Goal: Transaction & Acquisition: Purchase product/service

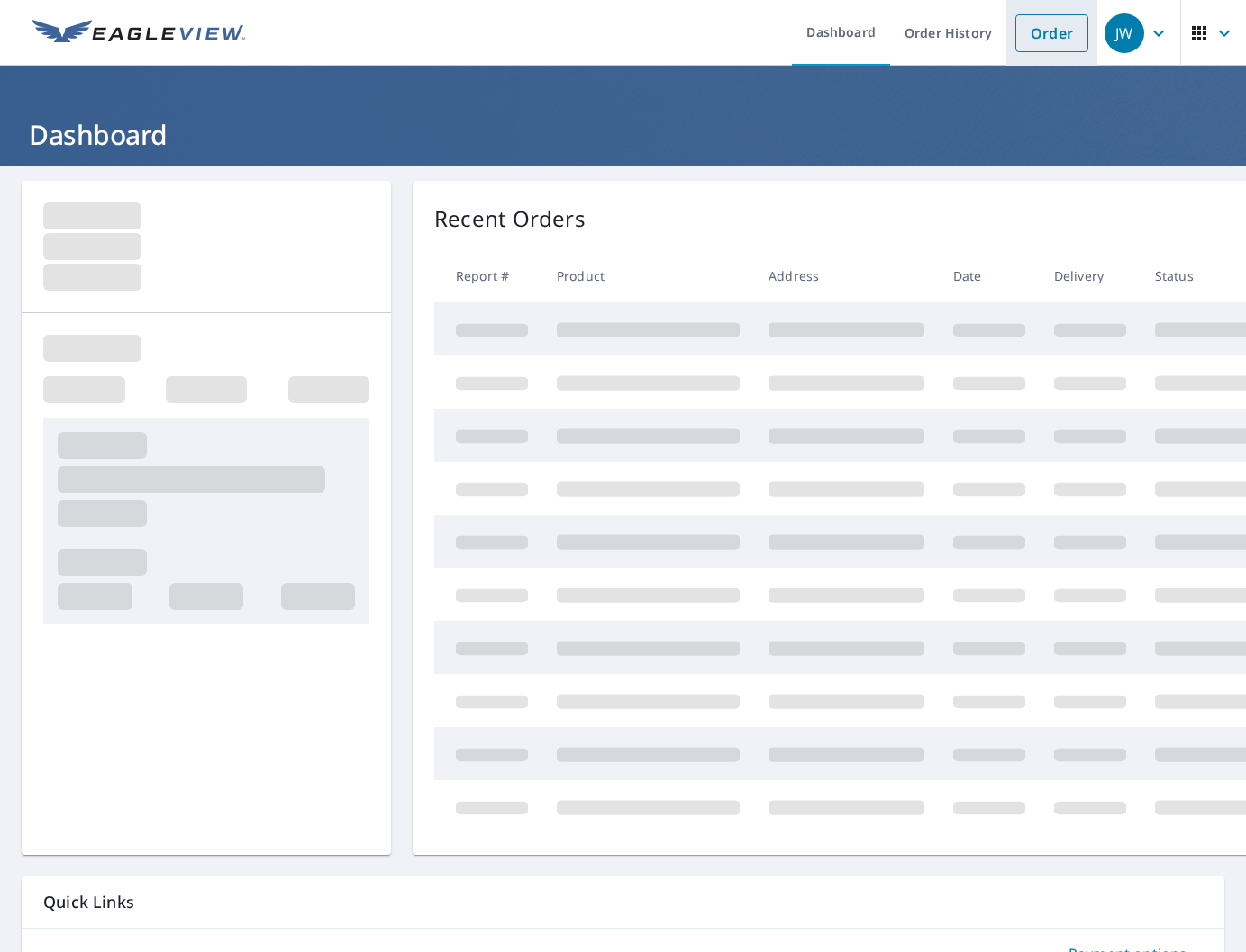
click at [1064, 40] on link "Order" at bounding box center [1051, 33] width 73 height 38
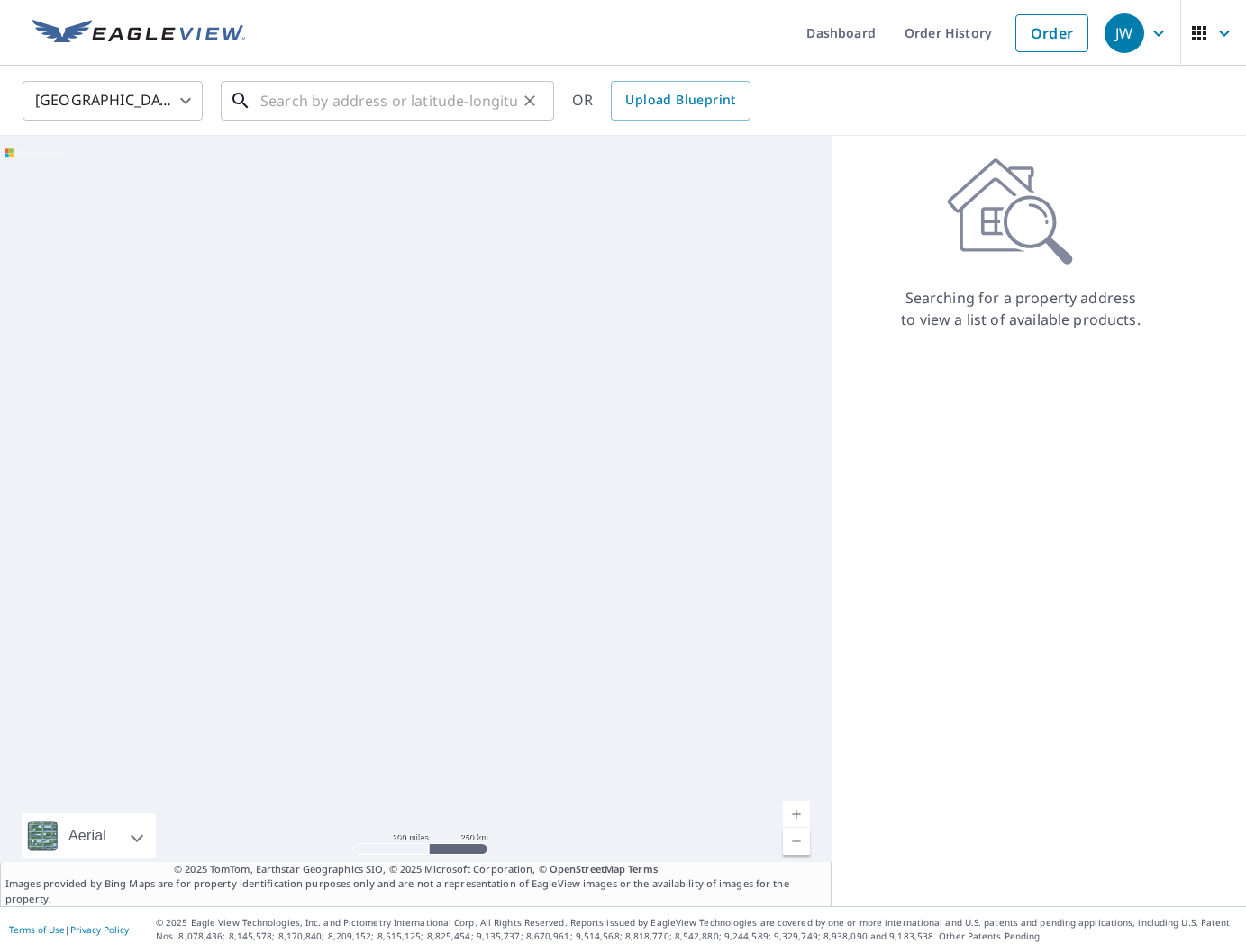
click at [280, 96] on input "text" at bounding box center [388, 100] width 257 height 50
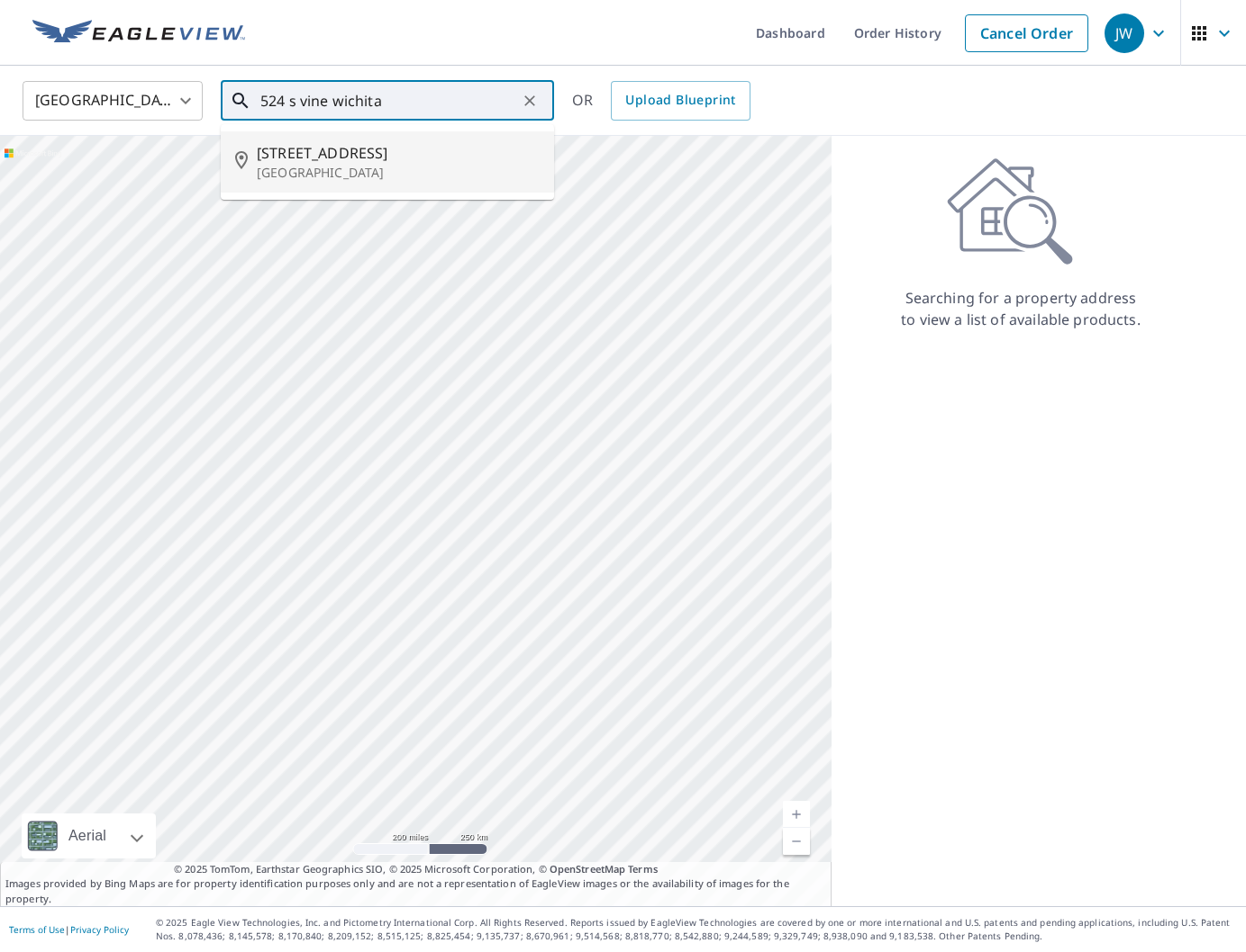
click at [399, 152] on span "[STREET_ADDRESS]" at bounding box center [398, 152] width 283 height 22
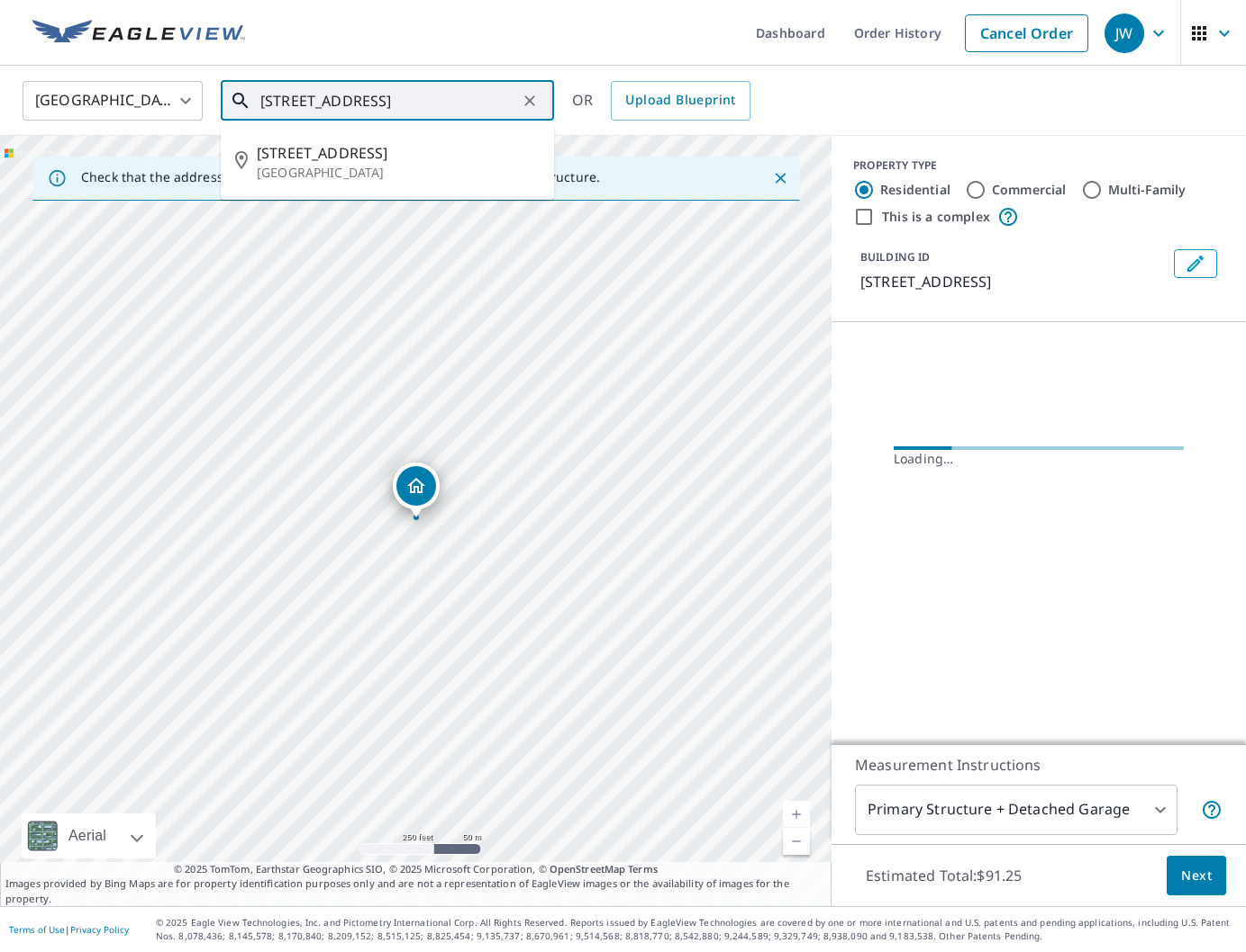
click at [393, 93] on input "[STREET_ADDRESS]" at bounding box center [388, 100] width 257 height 50
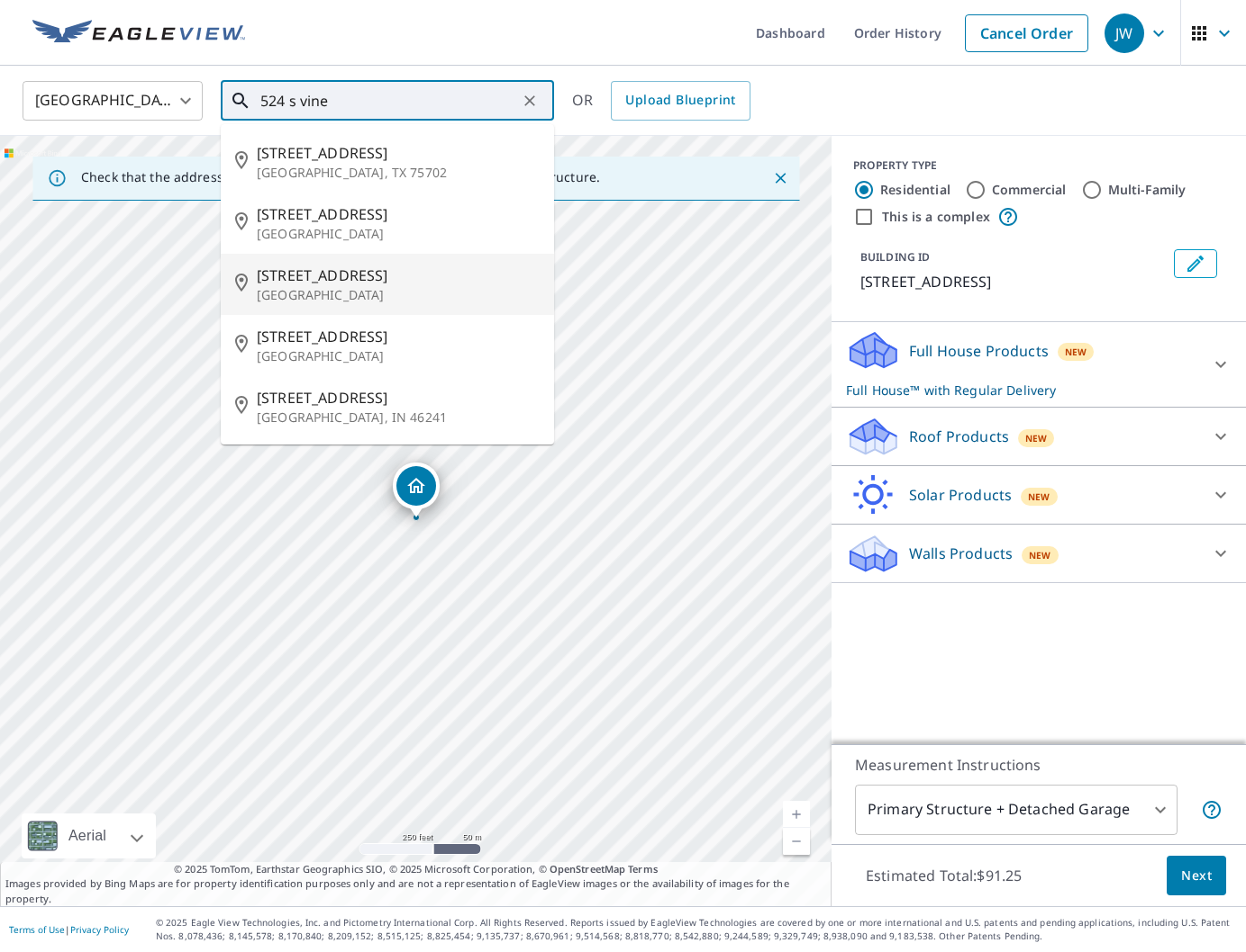
click at [374, 293] on p "[GEOGRAPHIC_DATA]" at bounding box center [398, 295] width 283 height 18
type input "[STREET_ADDRESS]"
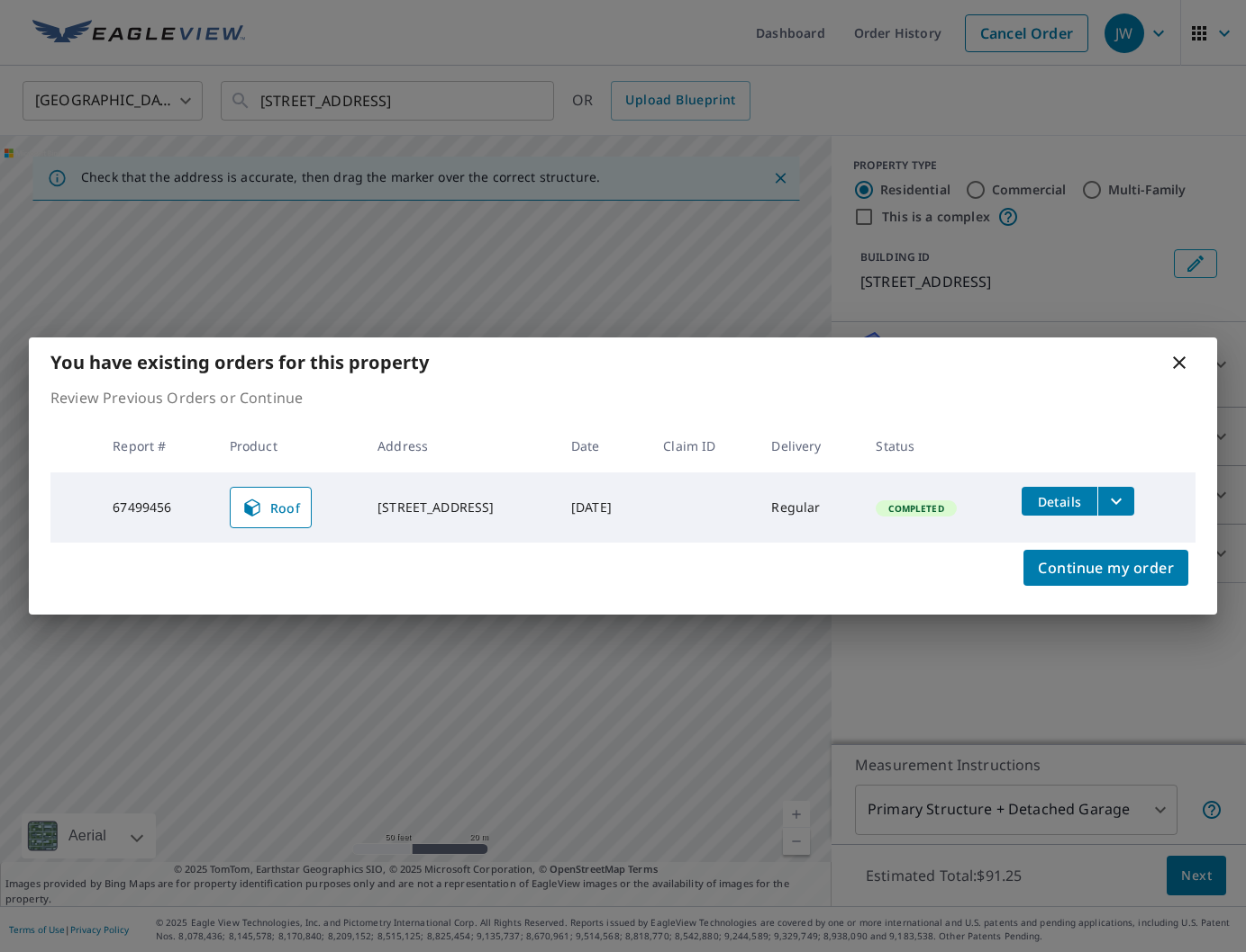
click at [1132, 506] on button "filesDropdownBtn-67499456" at bounding box center [1115, 502] width 37 height 28
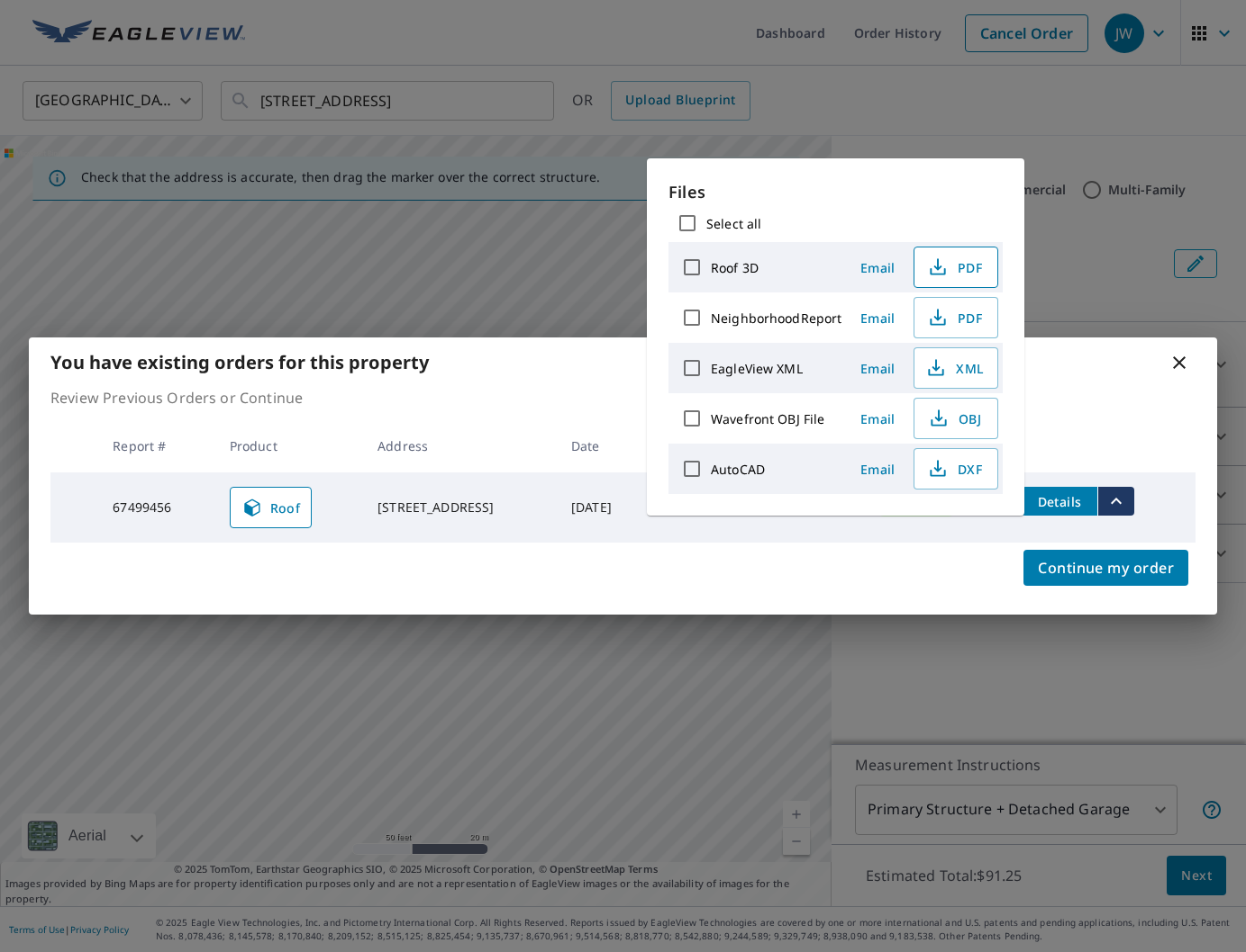
click at [942, 267] on icon "button" at bounding box center [937, 267] width 22 height 22
click at [1166, 362] on div "You have existing orders for this property" at bounding box center [622, 362] width 1188 height 49
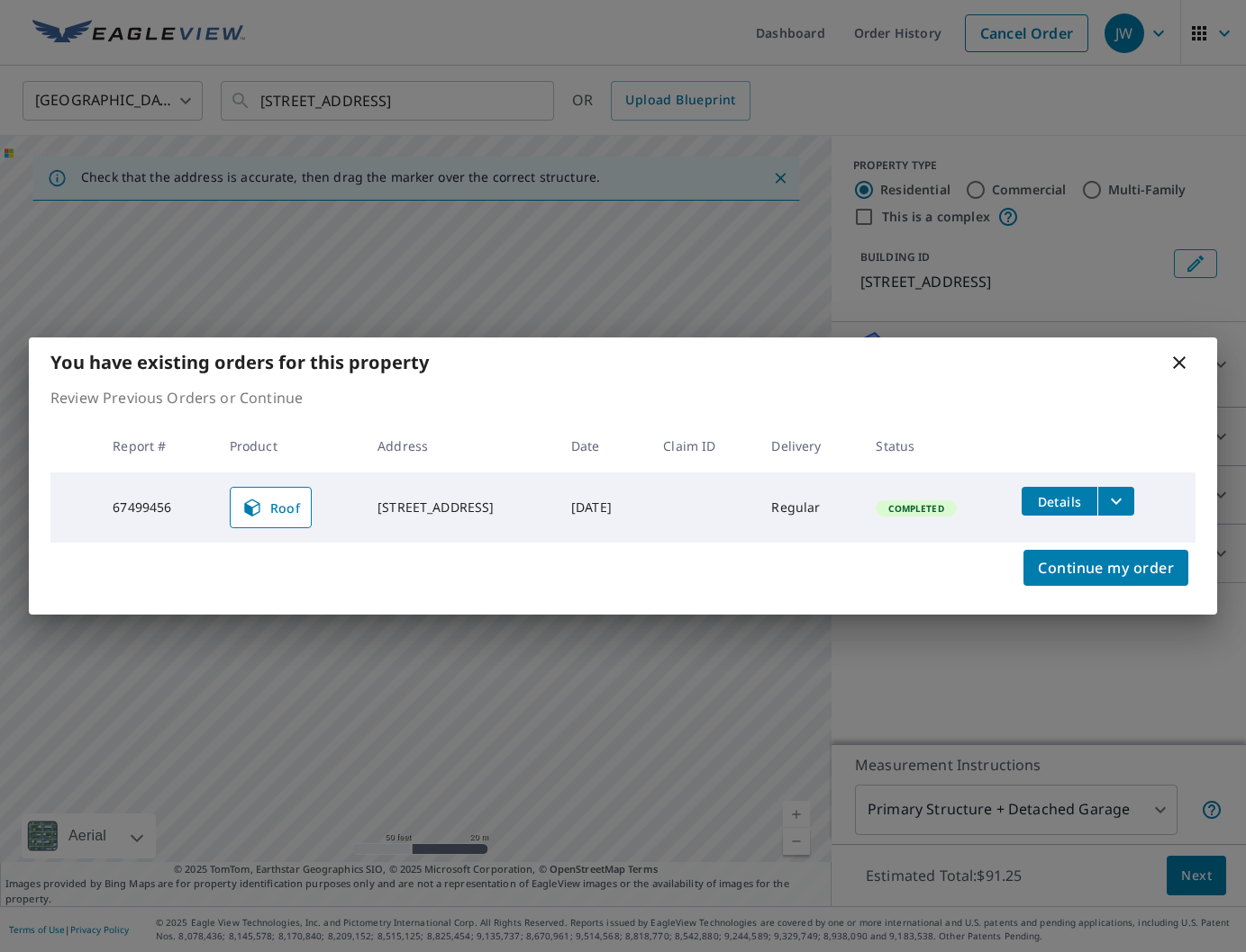
drag, startPoint x: 1174, startPoint y: 361, endPoint x: 993, endPoint y: 309, distance: 188.3
click at [1174, 361] on icon at bounding box center [1179, 362] width 22 height 22
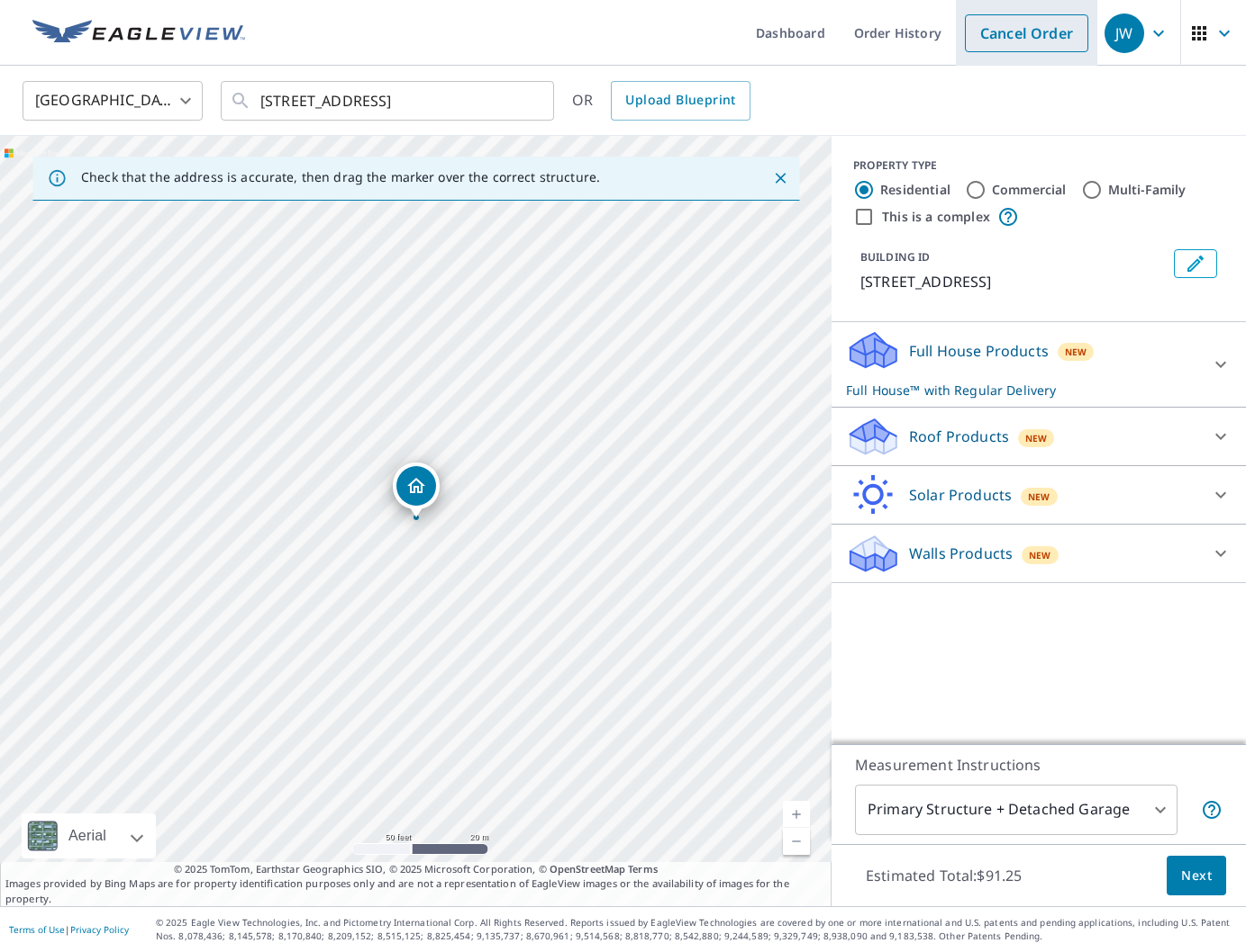
click at [1000, 38] on link "Cancel Order" at bounding box center [1026, 33] width 123 height 38
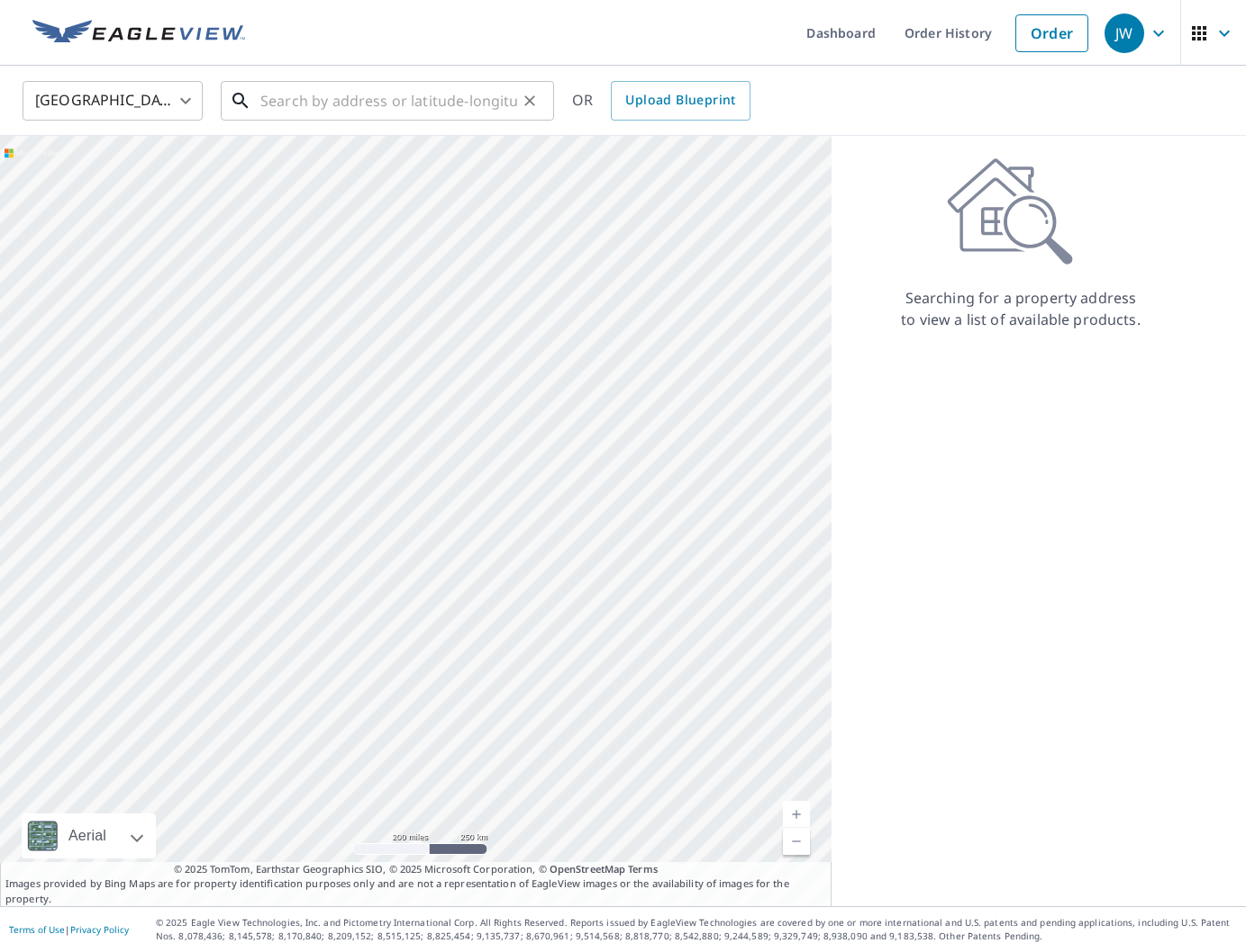
click at [496, 115] on input "text" at bounding box center [388, 100] width 257 height 50
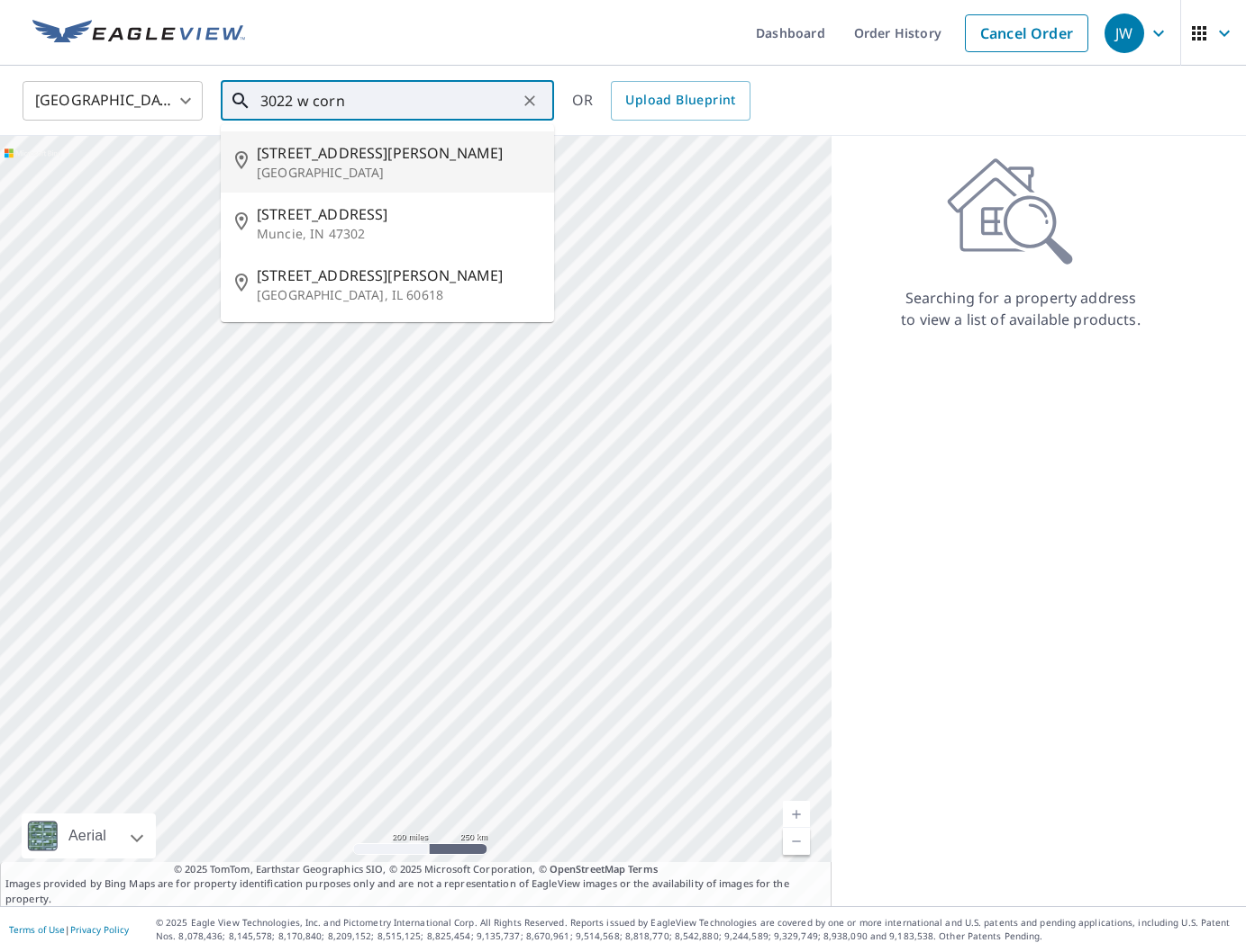
click at [489, 157] on span "[STREET_ADDRESS][PERSON_NAME]" at bounding box center [398, 152] width 283 height 22
type input "[STREET_ADDRESS][PERSON_NAME]"
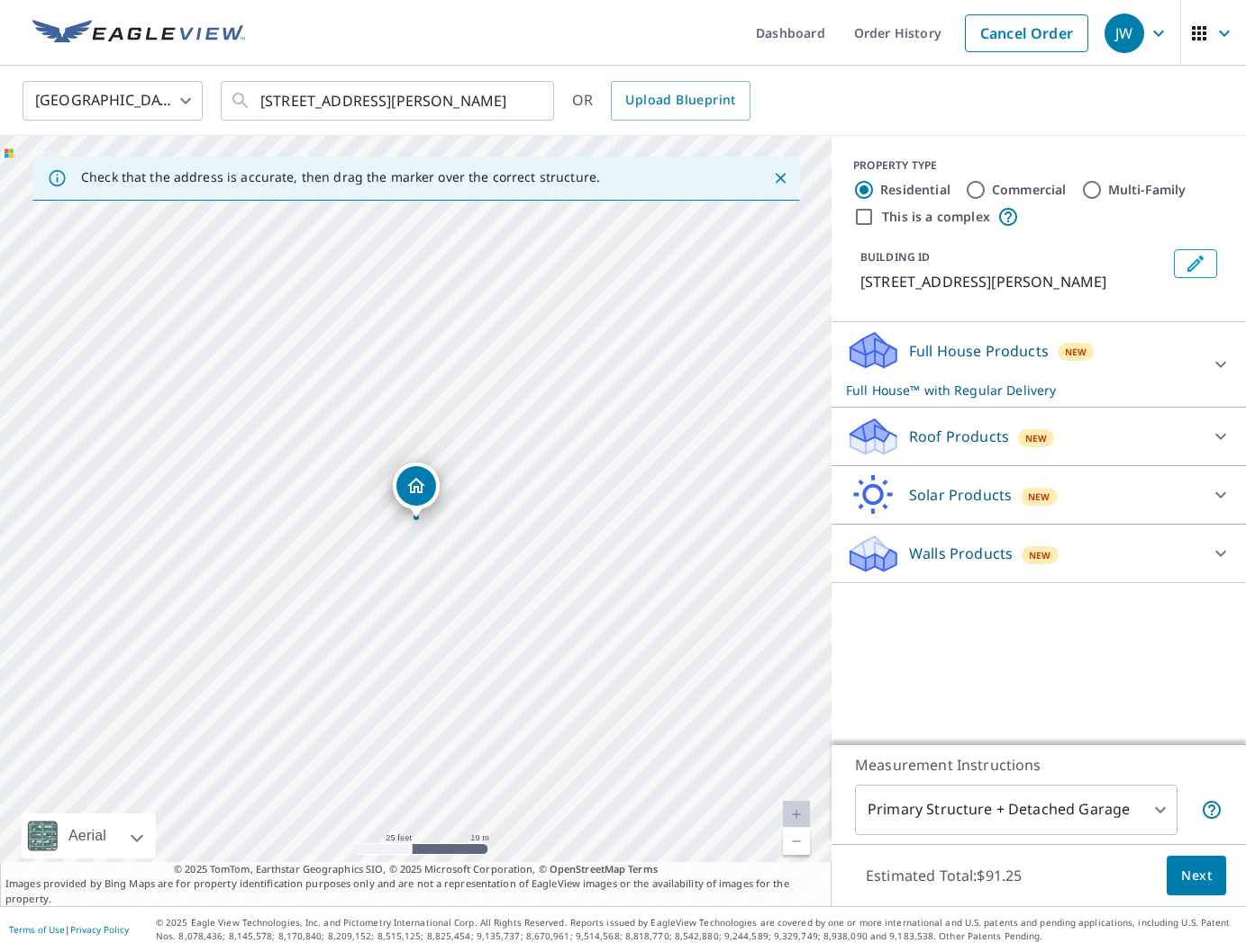
drag, startPoint x: 970, startPoint y: 447, endPoint x: 977, endPoint y: 476, distance: 29.8
click at [970, 447] on p "Roof Products" at bounding box center [959, 436] width 100 height 22
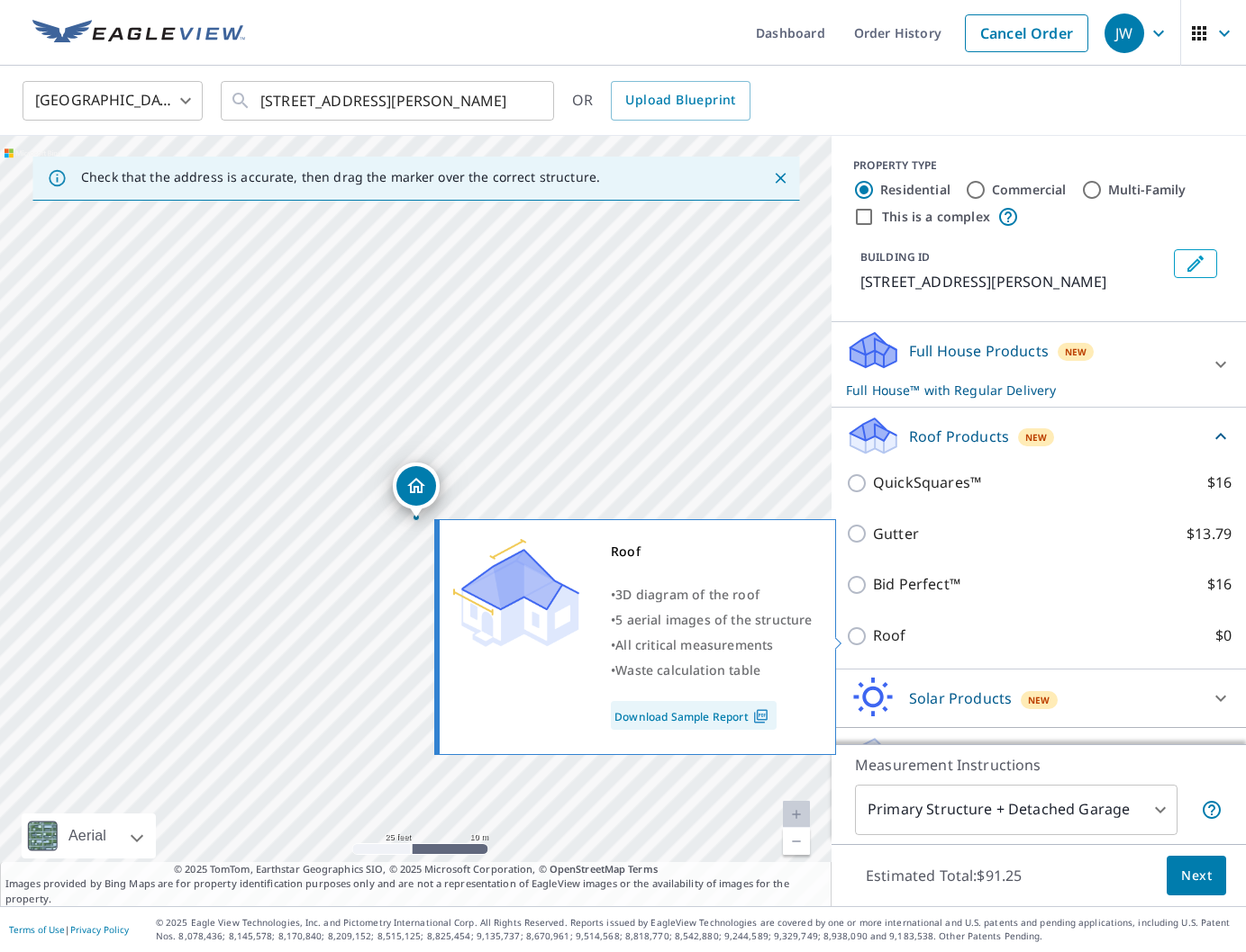
click at [900, 636] on p "Roof" at bounding box center [889, 636] width 33 height 23
click at [873, 636] on input "Roof $0" at bounding box center [859, 636] width 27 height 22
checkbox input "true"
type input "3"
checkbox input "false"
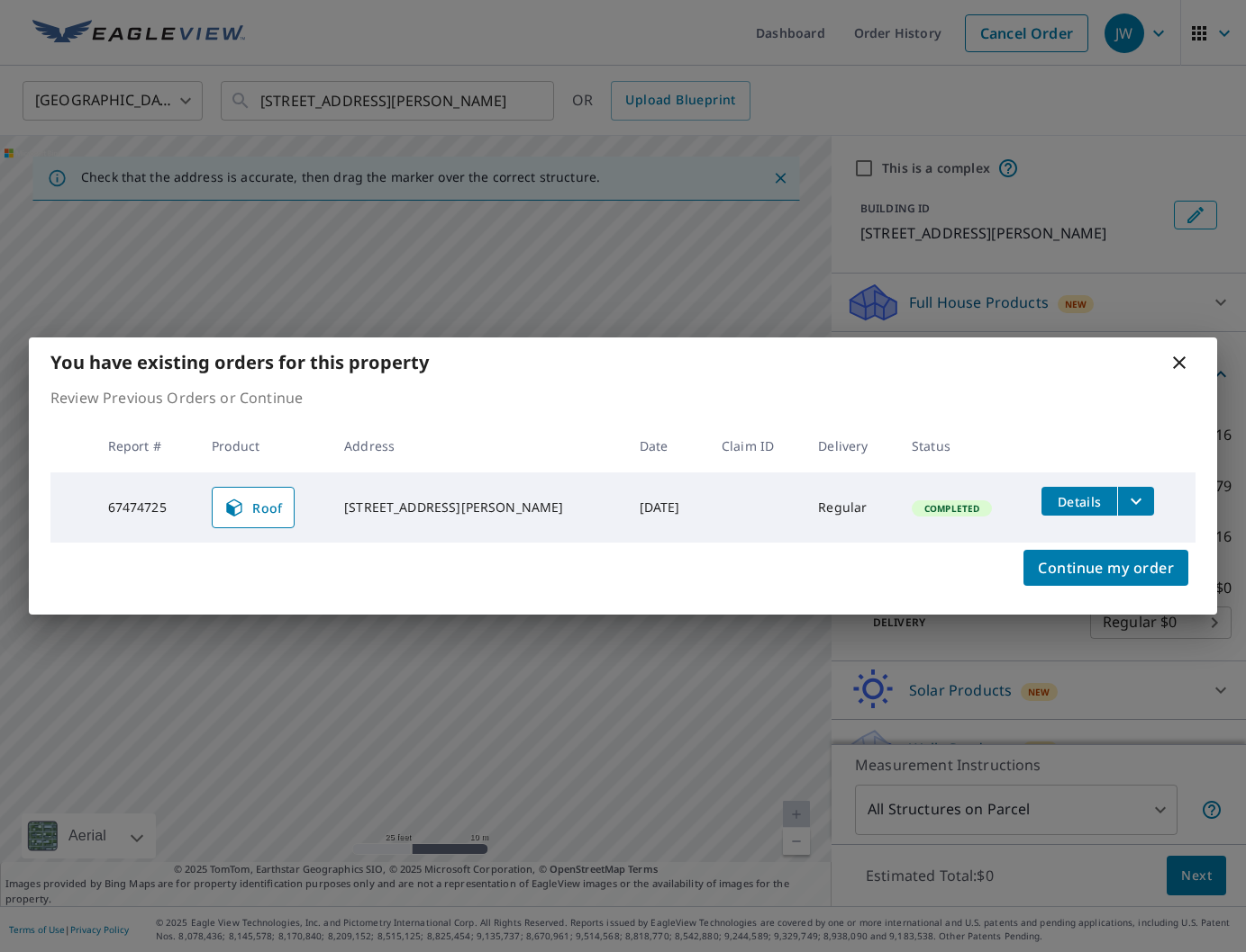
click at [1200, 875] on div "You have existing orders for this property Review Previous Orders or Continue R…" at bounding box center [623, 476] width 1246 height 952
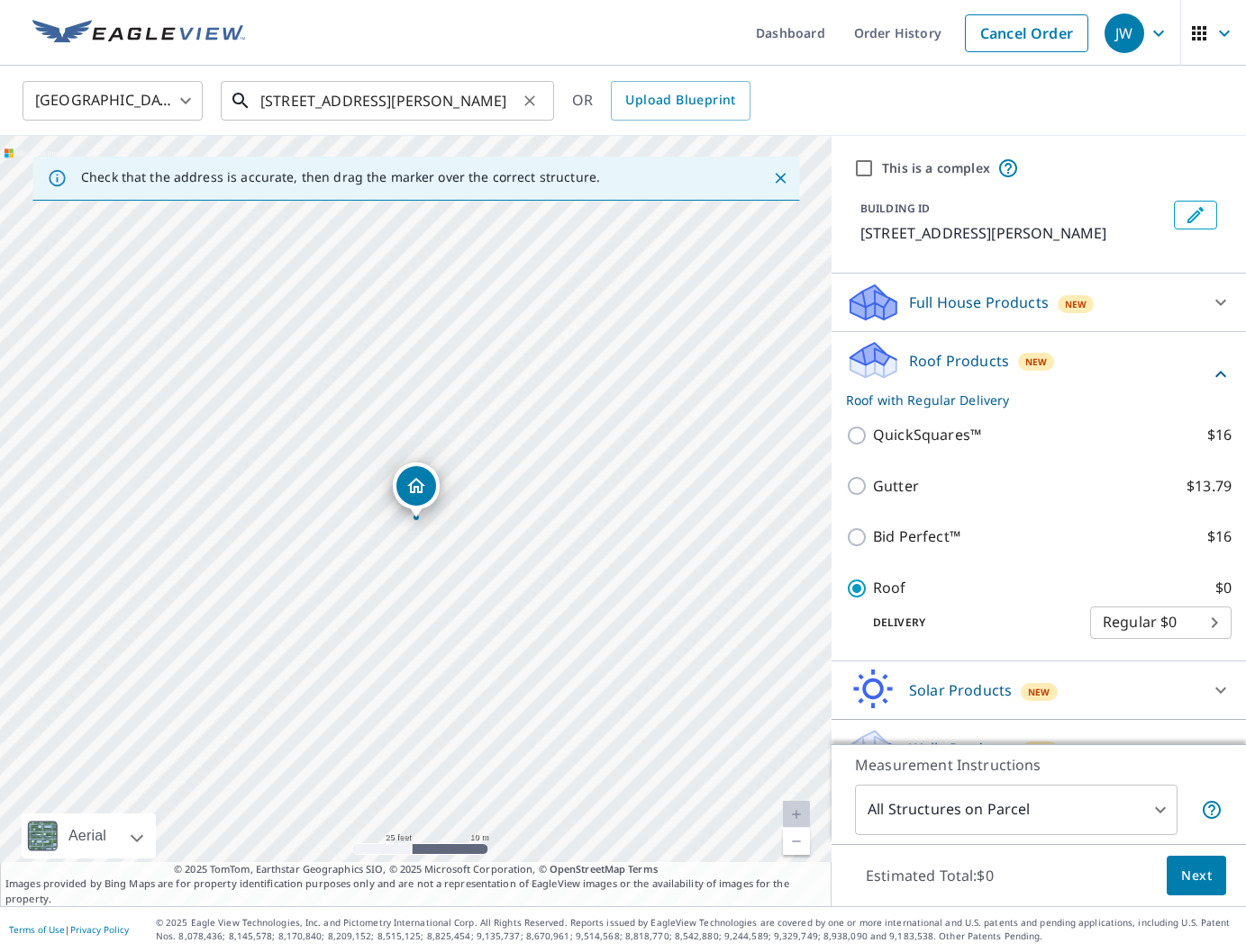
click at [463, 102] on input "[STREET_ADDRESS][PERSON_NAME]" at bounding box center [388, 100] width 257 height 50
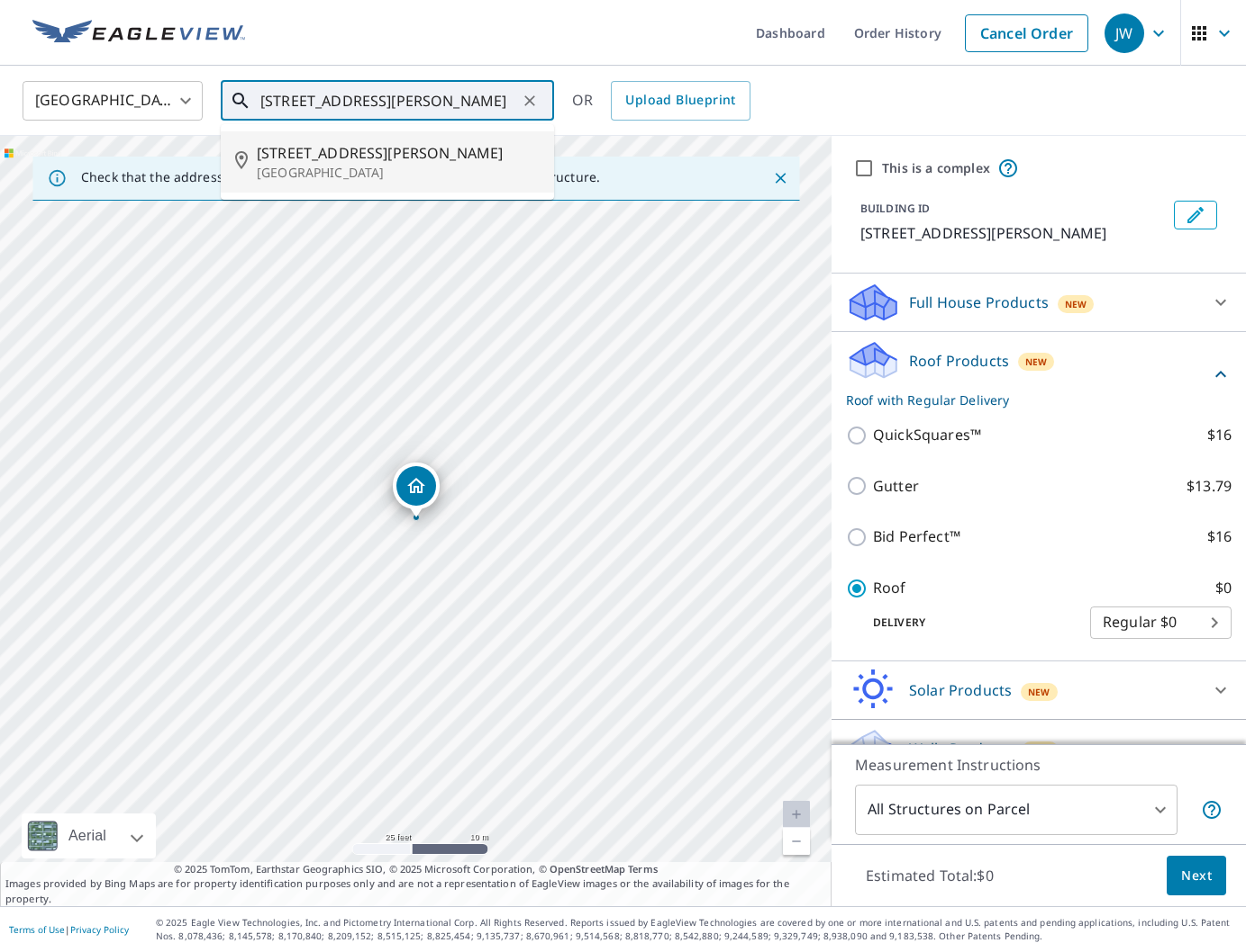
click at [411, 152] on span "[STREET_ADDRESS][PERSON_NAME]" at bounding box center [398, 152] width 283 height 22
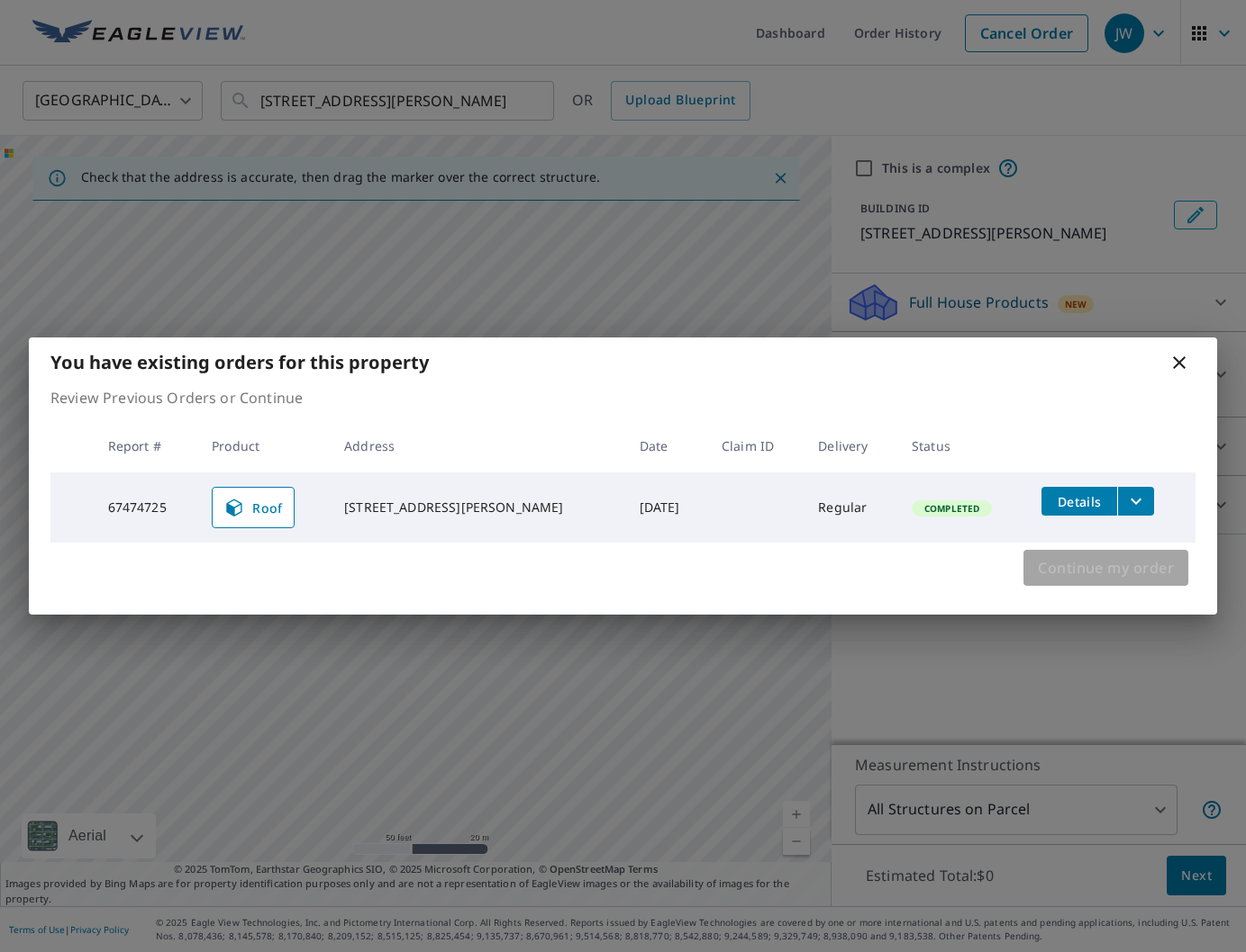
click at [1155, 571] on span "Continue my order" at bounding box center [1106, 568] width 136 height 26
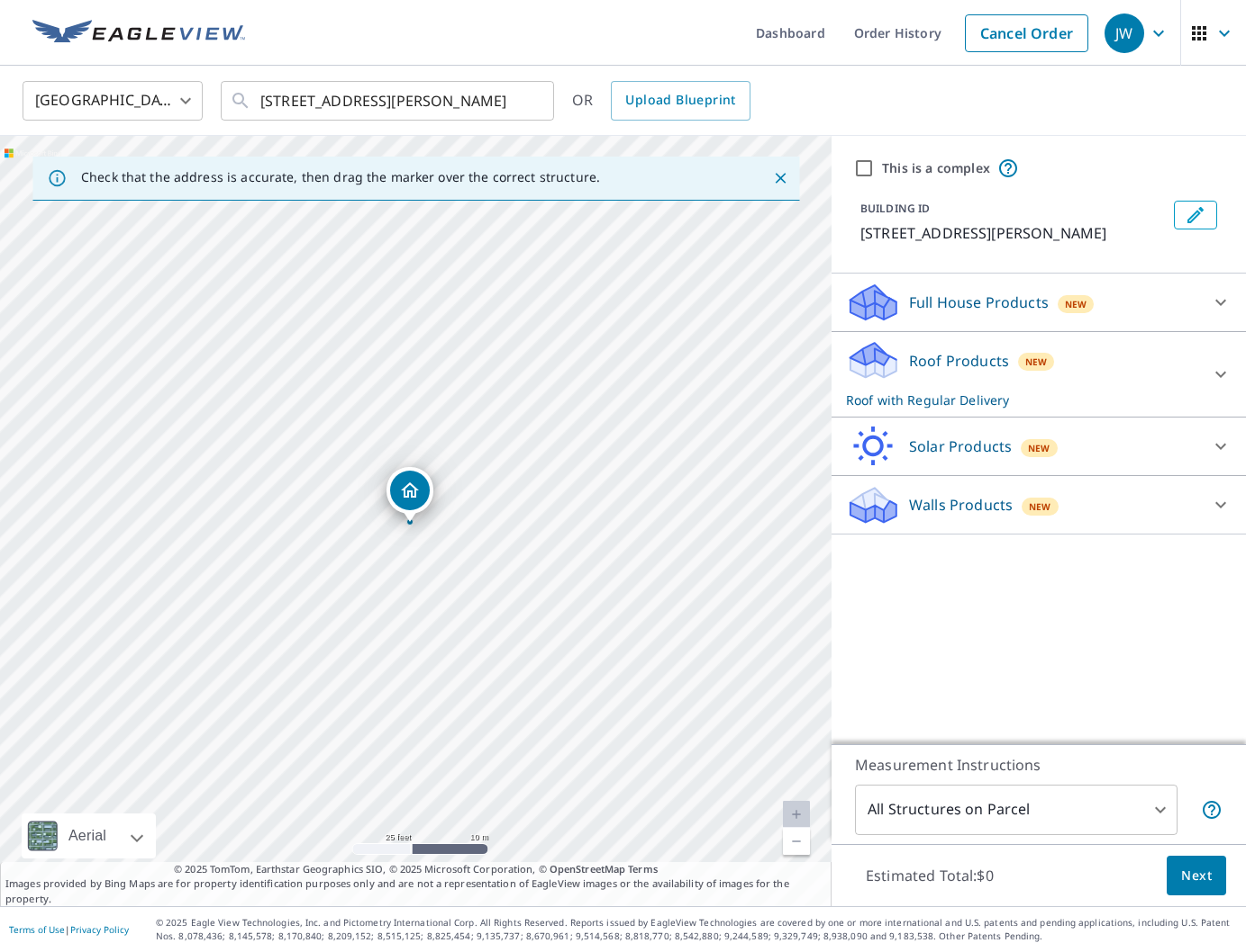
click at [862, 398] on p "Roof with Regular Delivery" at bounding box center [1022, 400] width 353 height 19
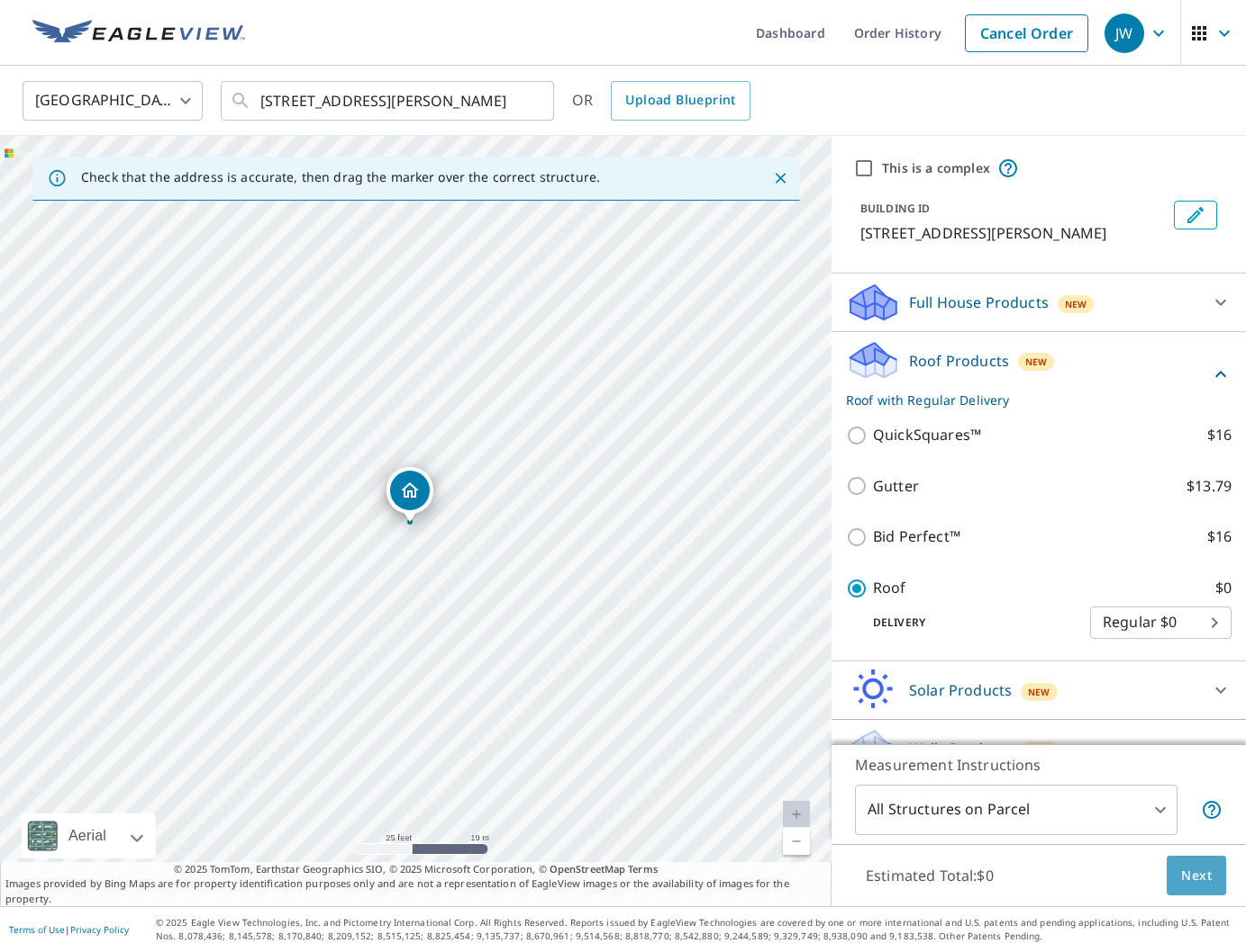
click at [1199, 872] on span "Next" at bounding box center [1196, 876] width 30 height 23
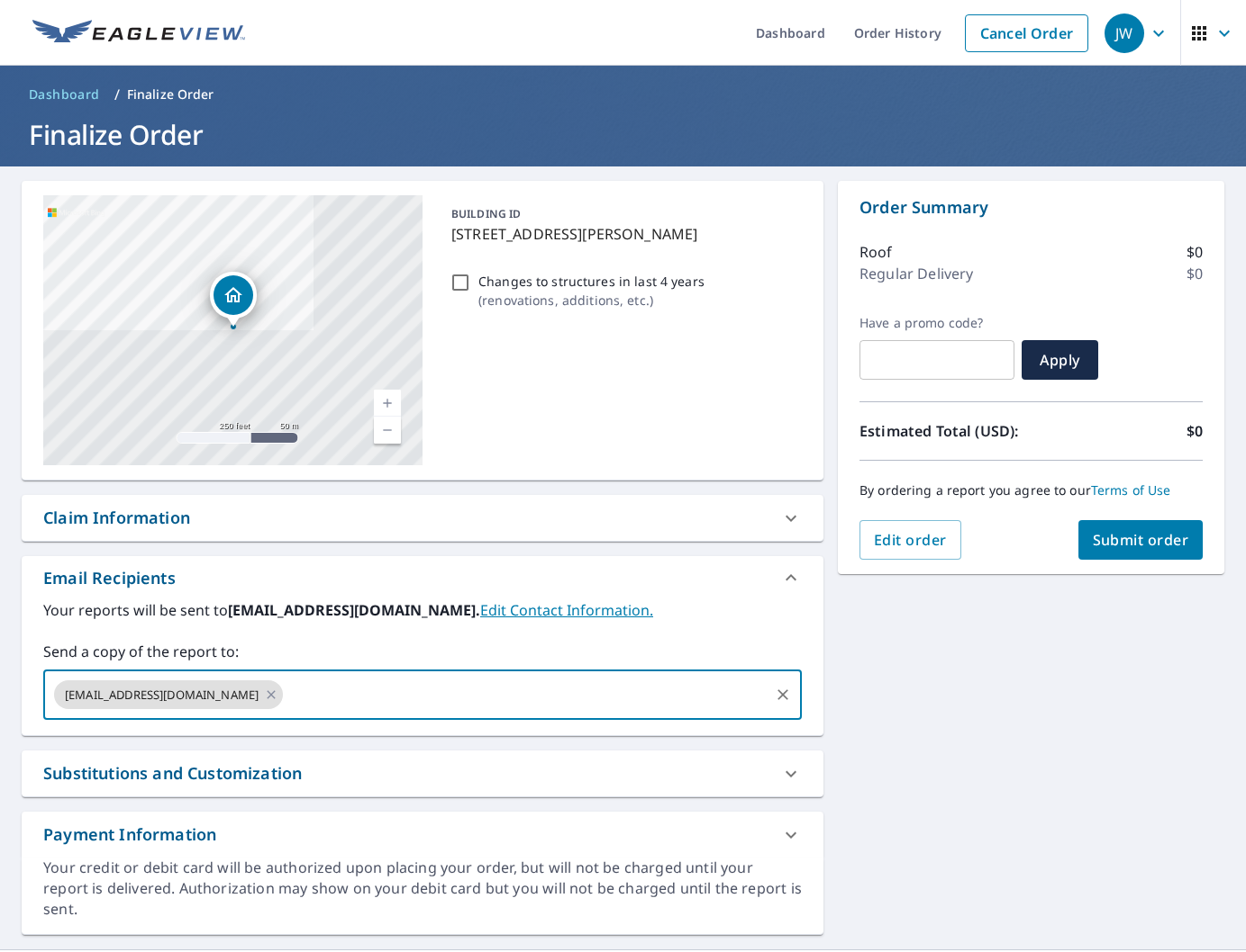
click at [391, 708] on input "text" at bounding box center [526, 695] width 481 height 34
type input "[EMAIL_ADDRESS][DOMAIN_NAME]"
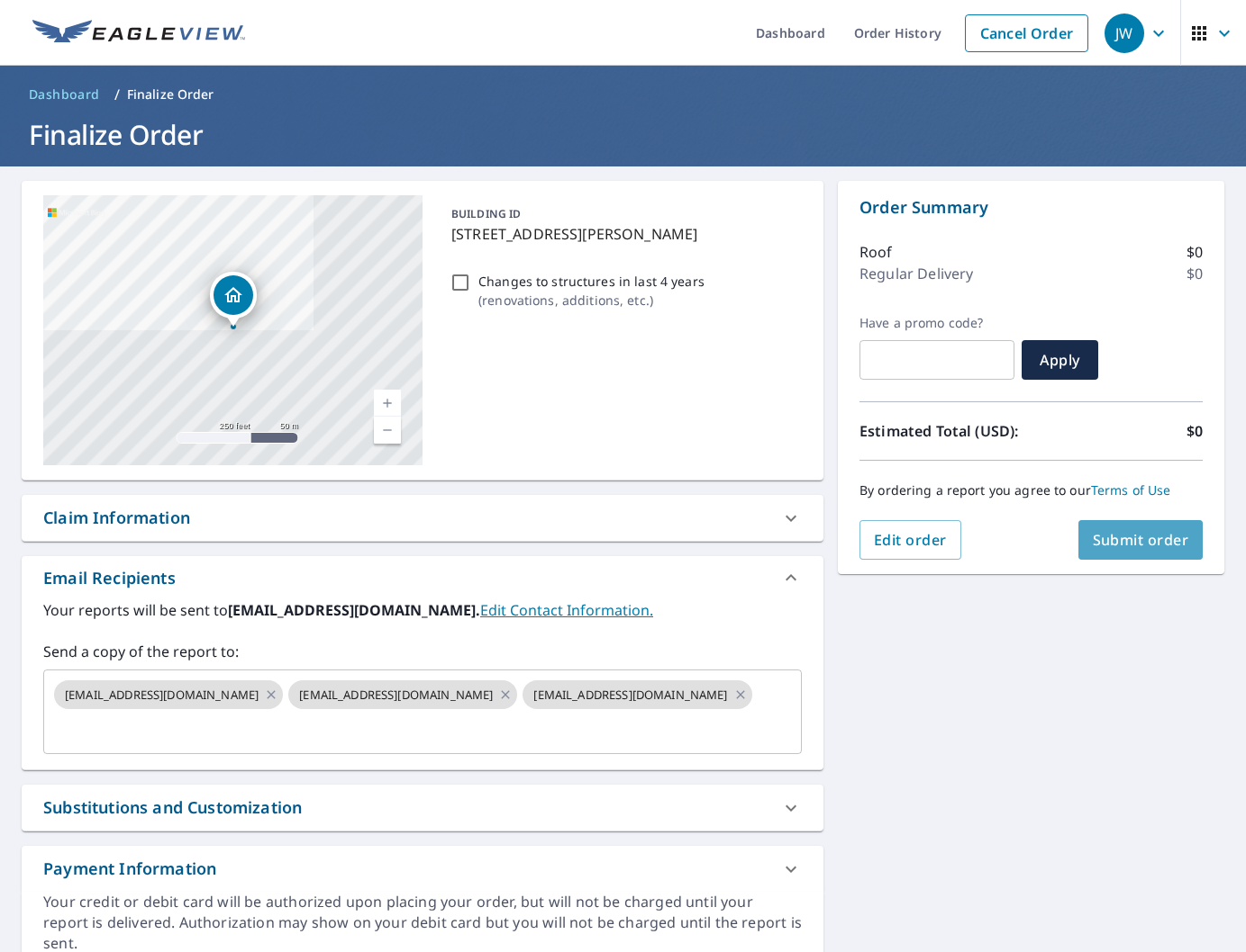
click at [1140, 543] on span "Submit order" at bounding box center [1141, 539] width 97 height 20
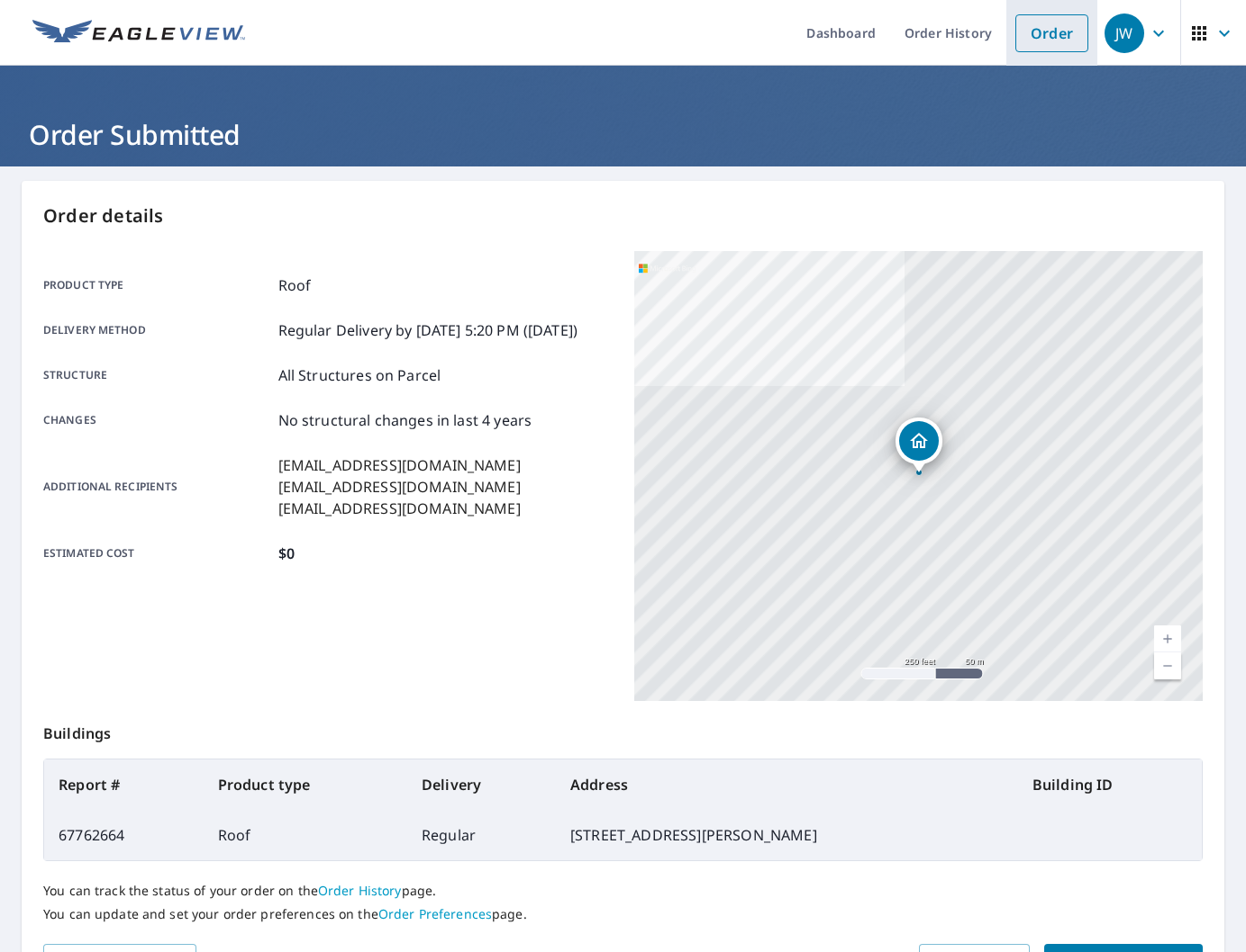
click at [1036, 45] on link "Order" at bounding box center [1051, 33] width 73 height 38
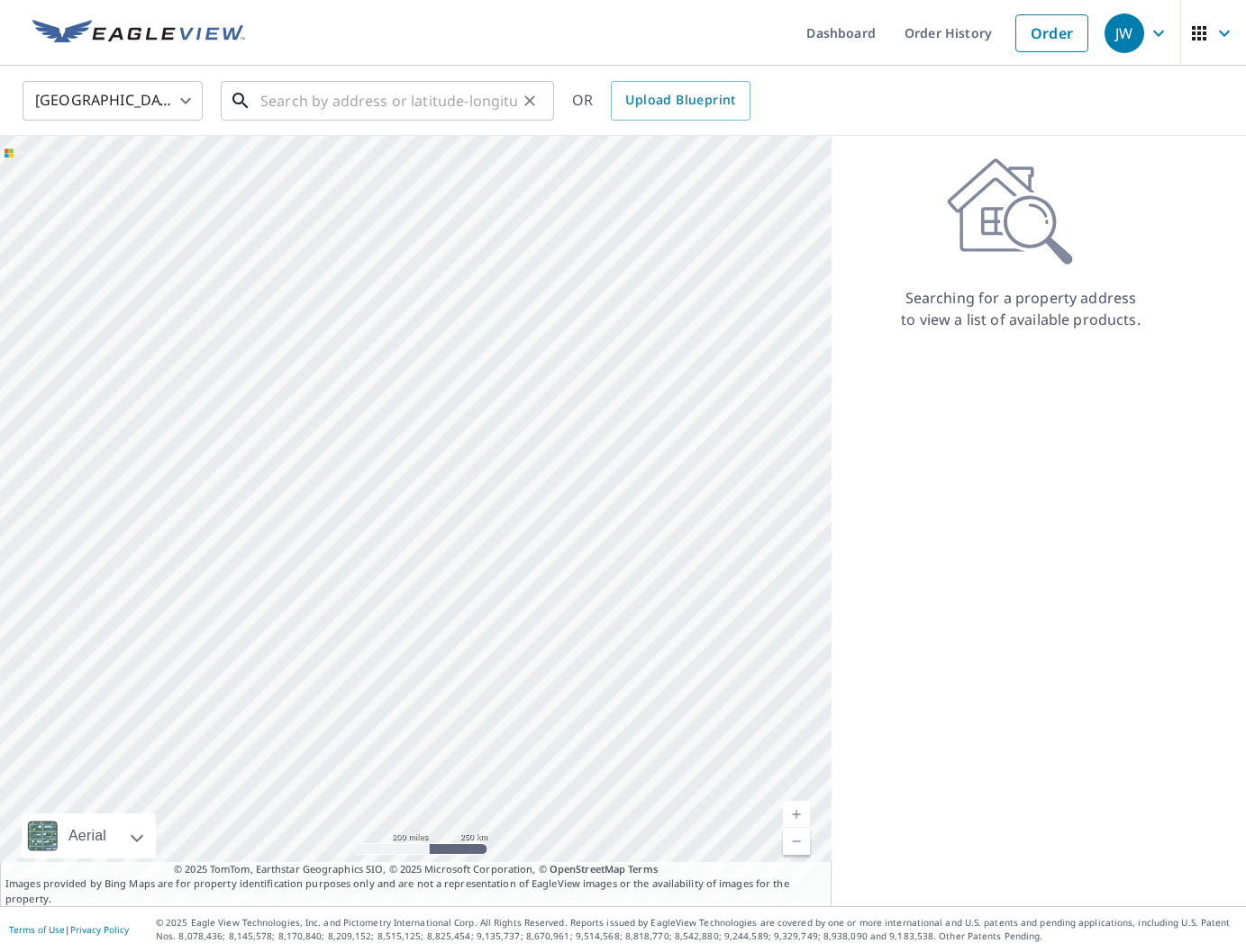
click at [411, 89] on input "text" at bounding box center [388, 100] width 257 height 50
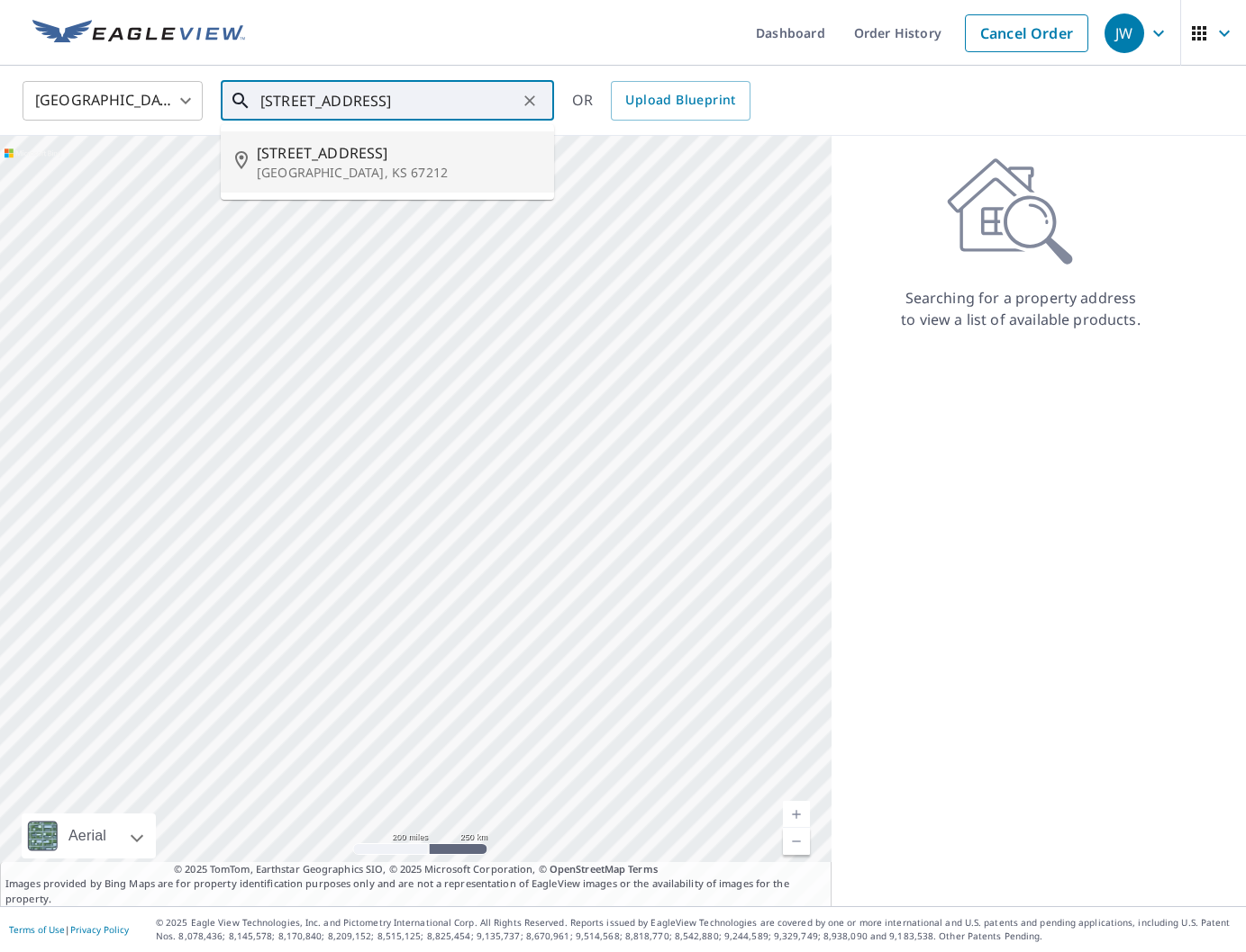
click at [441, 159] on span "[STREET_ADDRESS]" at bounding box center [398, 152] width 283 height 22
type input "[STREET_ADDRESS]"
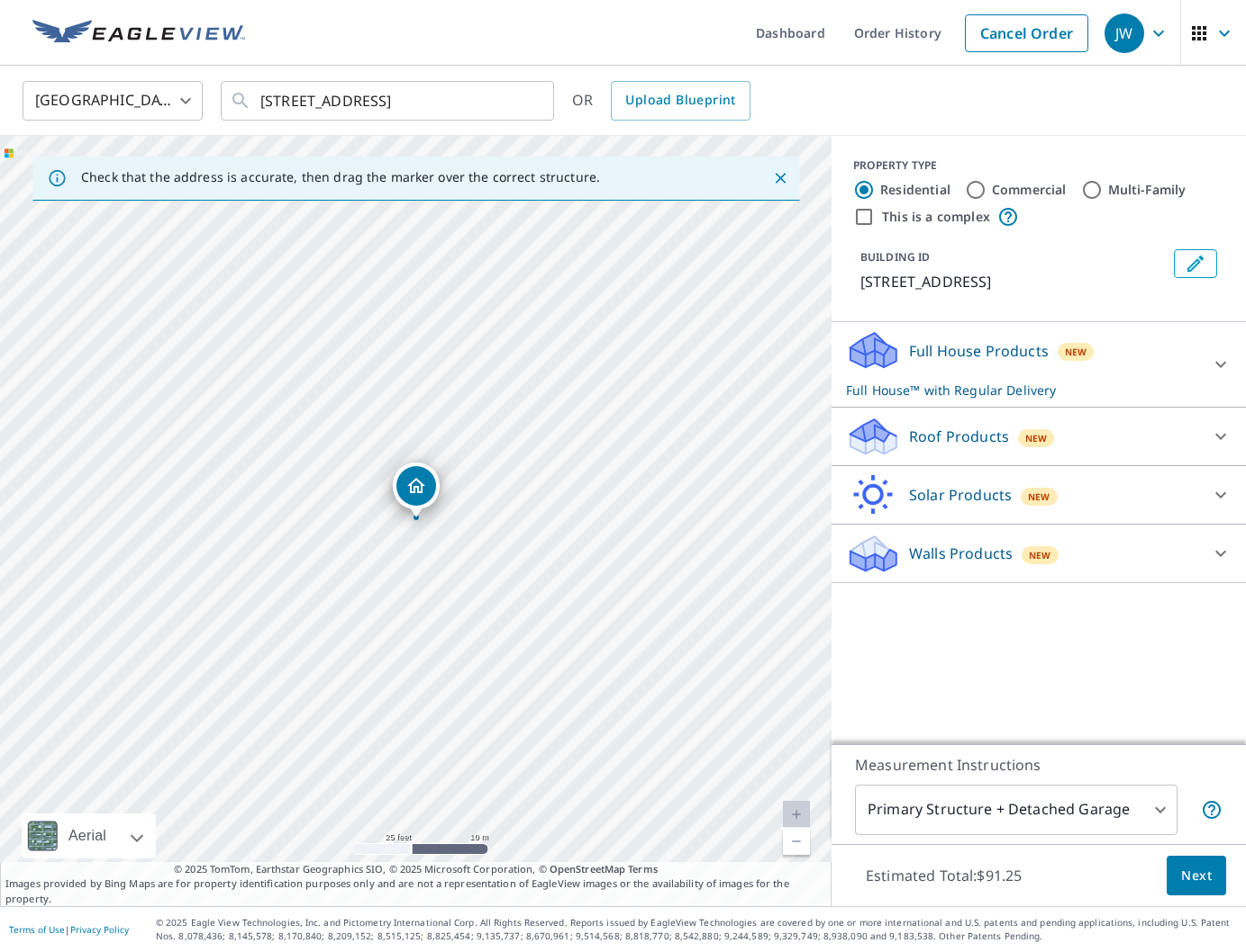
click at [984, 450] on div "Roof Products New" at bounding box center [1022, 436] width 353 height 43
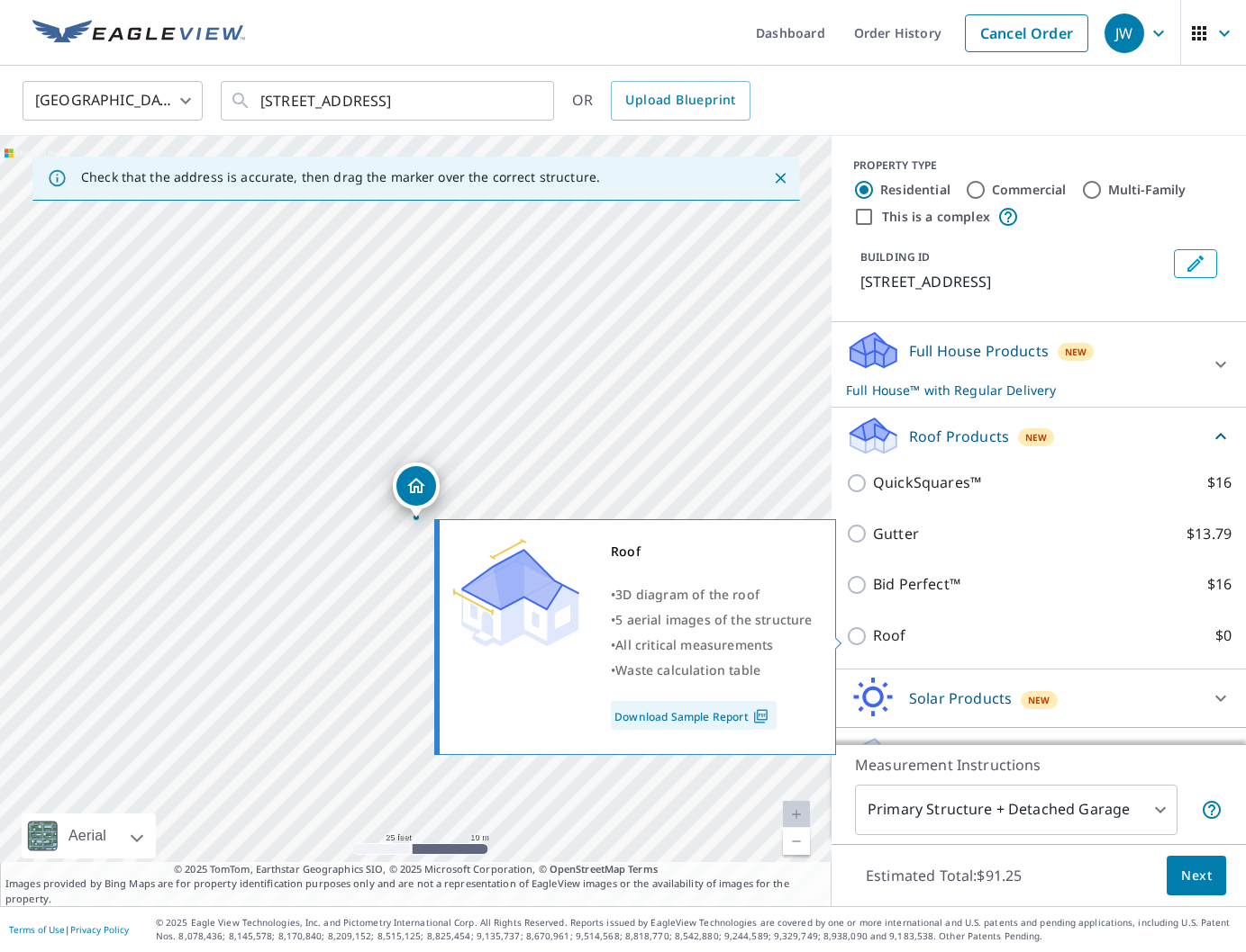
click at [881, 647] on p "Roof" at bounding box center [889, 636] width 33 height 23
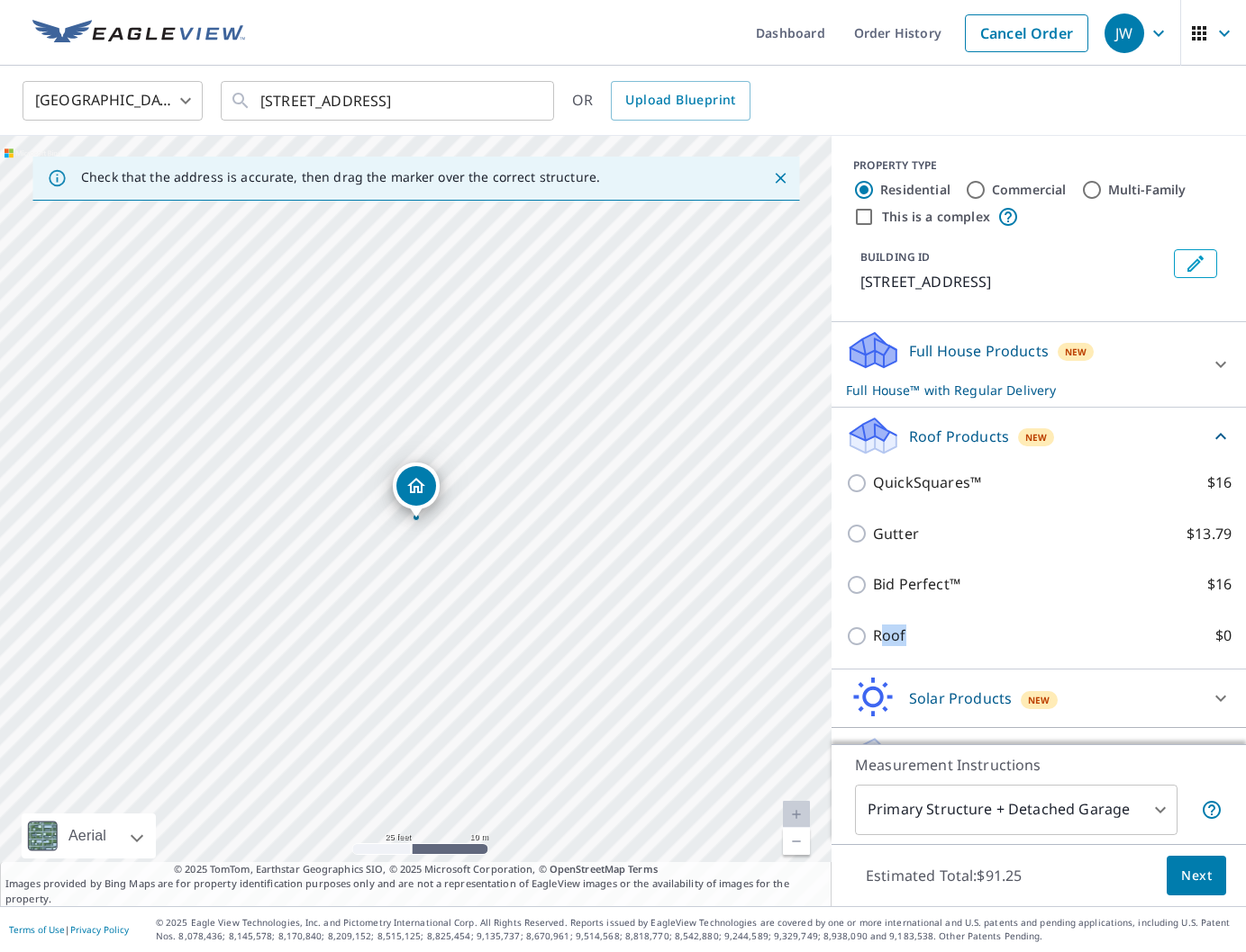
click at [877, 652] on div "Roof $0" at bounding box center [1038, 636] width 385 height 51
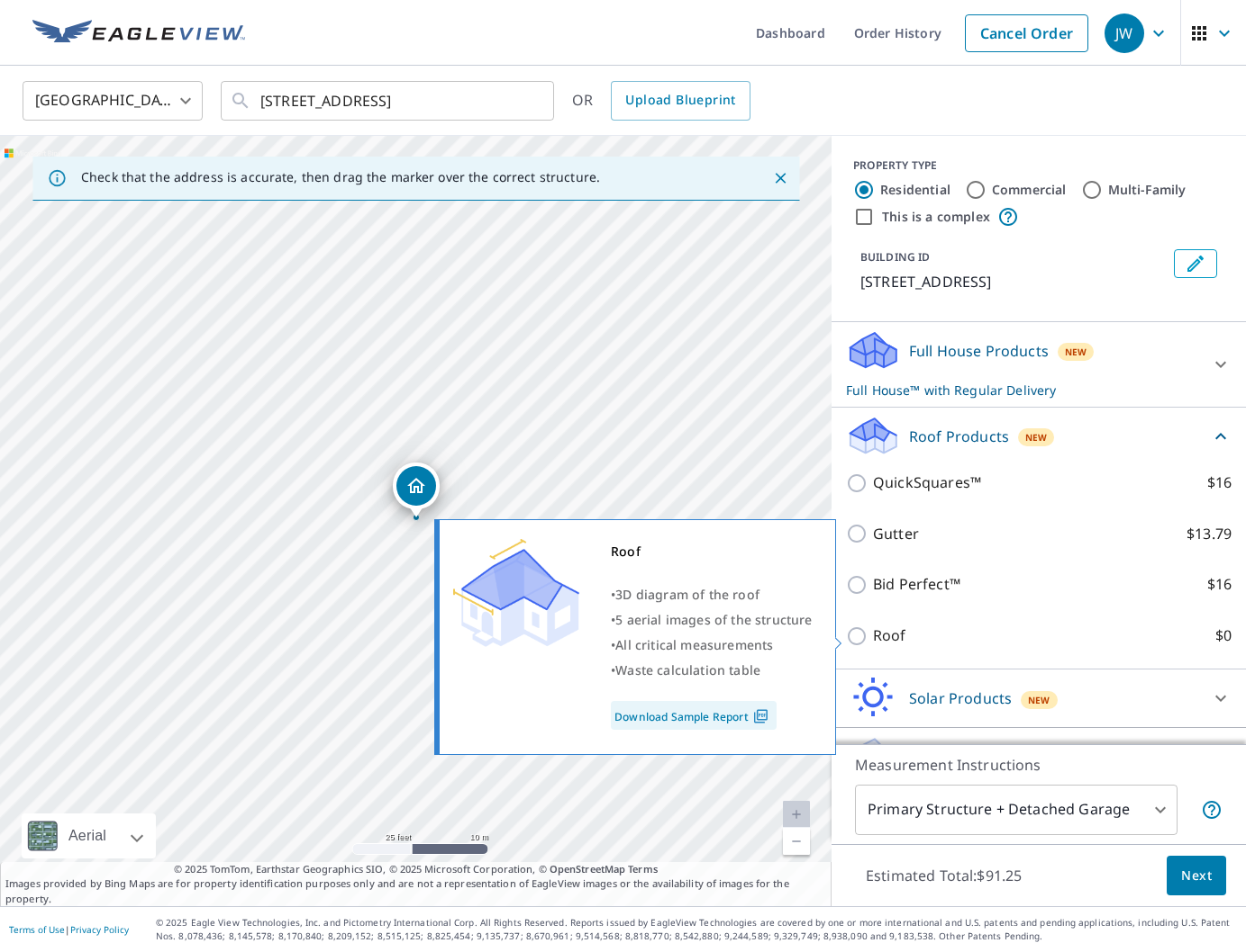
click at [869, 647] on input "Roof $0" at bounding box center [859, 636] width 27 height 22
checkbox input "true"
type input "3"
checkbox input "false"
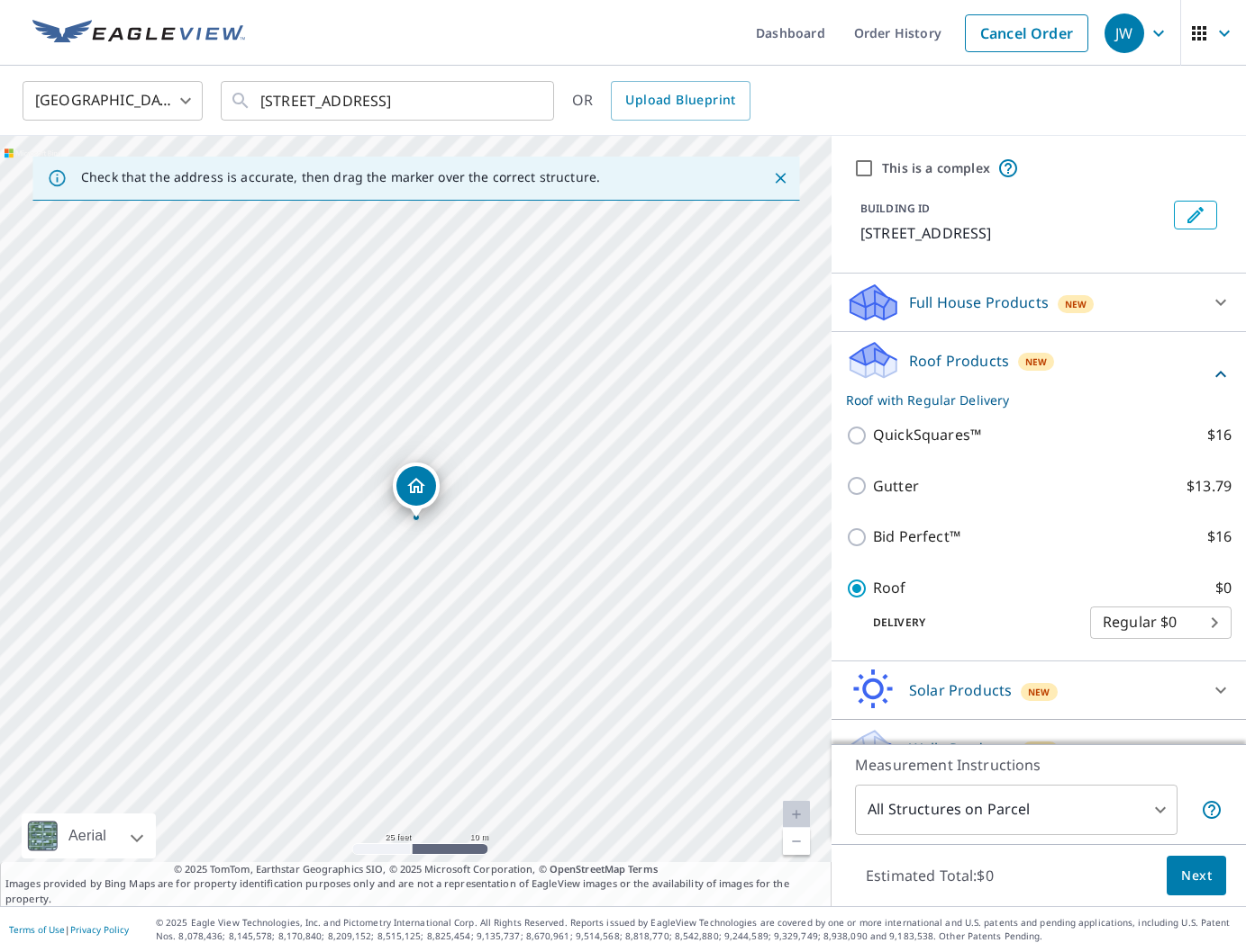
click at [1202, 881] on span "Next" at bounding box center [1196, 876] width 30 height 23
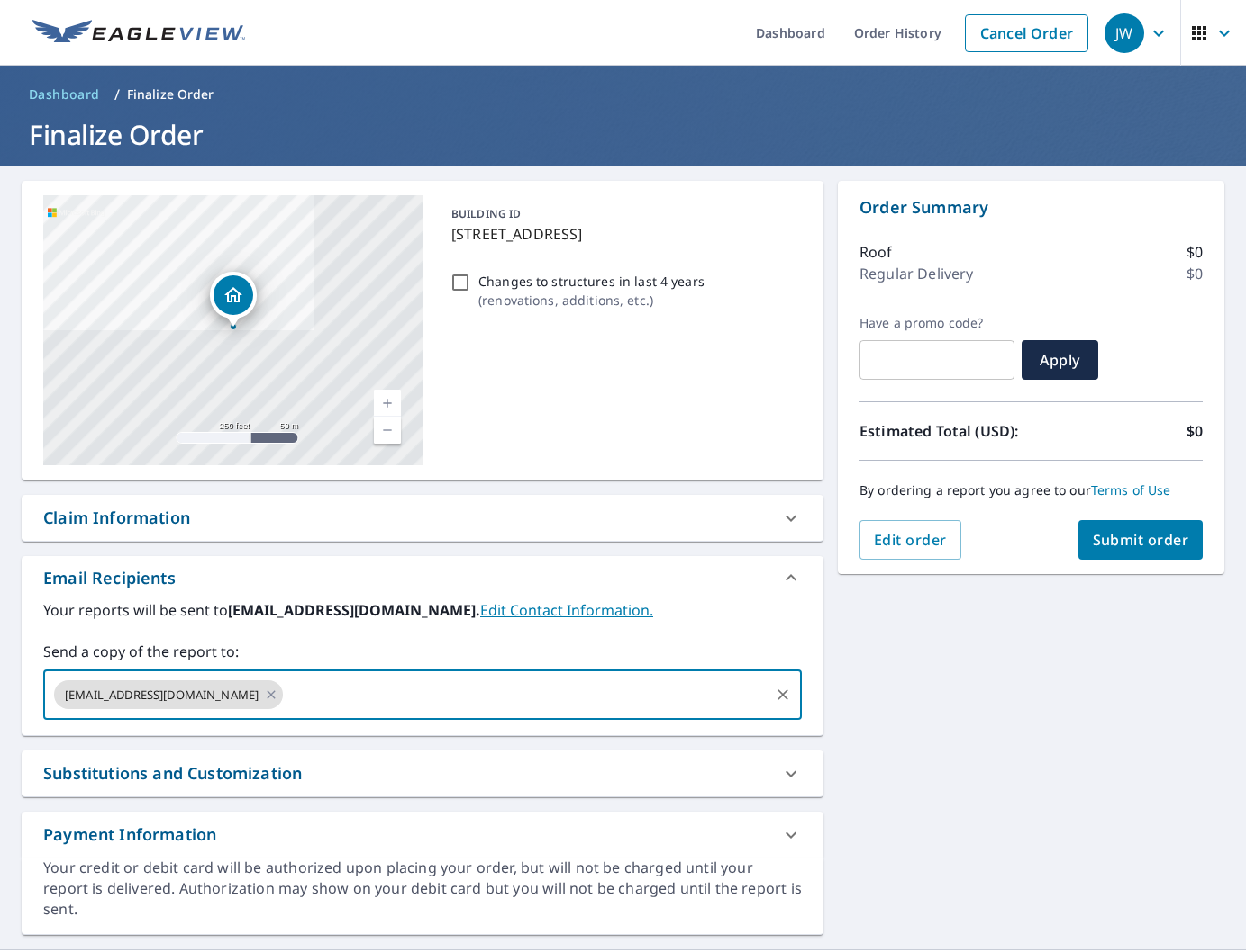
click at [418, 692] on input "text" at bounding box center [526, 695] width 481 height 34
type input "[EMAIL_ADDRESS][DOMAIN_NAME]"
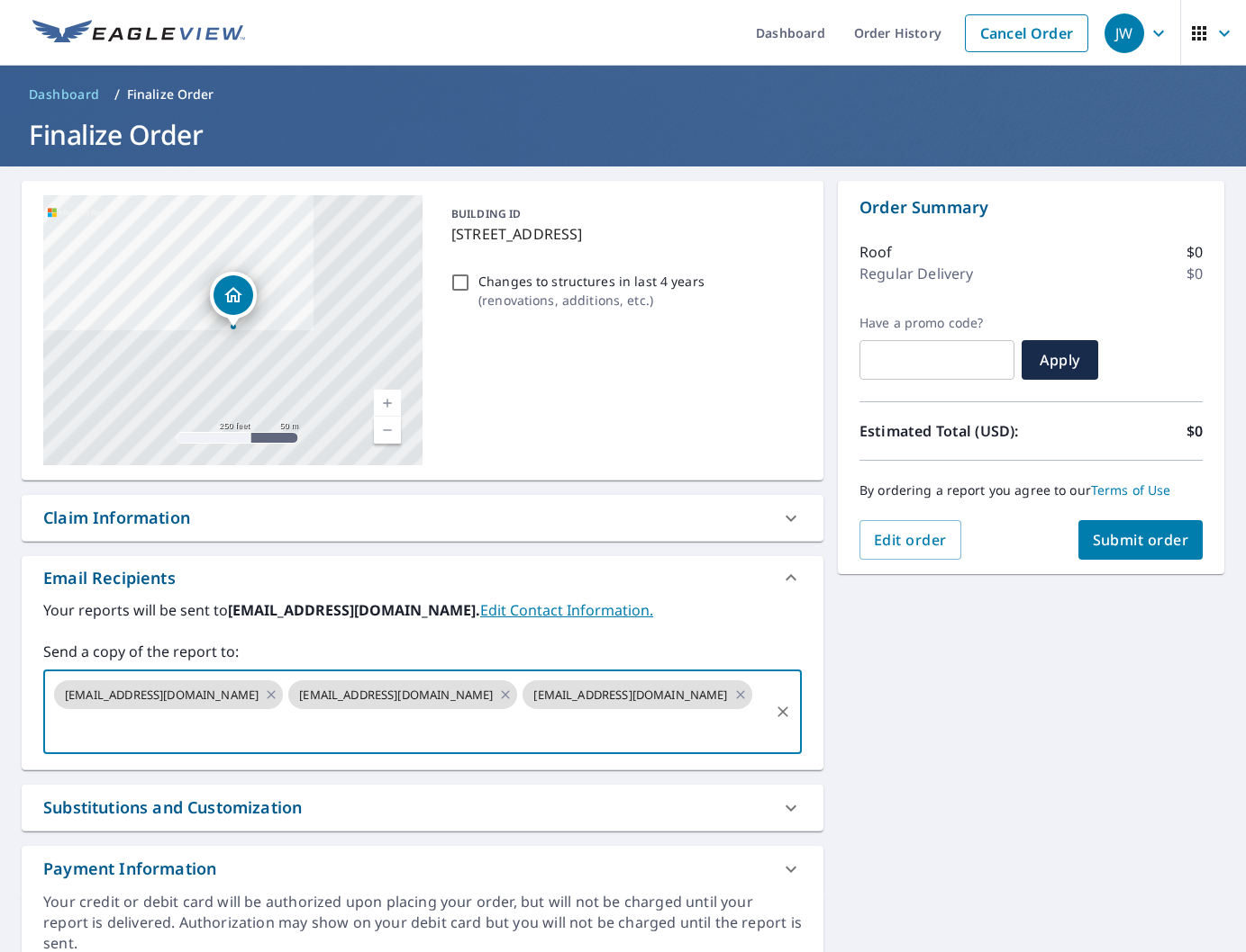
click at [1188, 556] on button "Submit order" at bounding box center [1141, 540] width 125 height 40
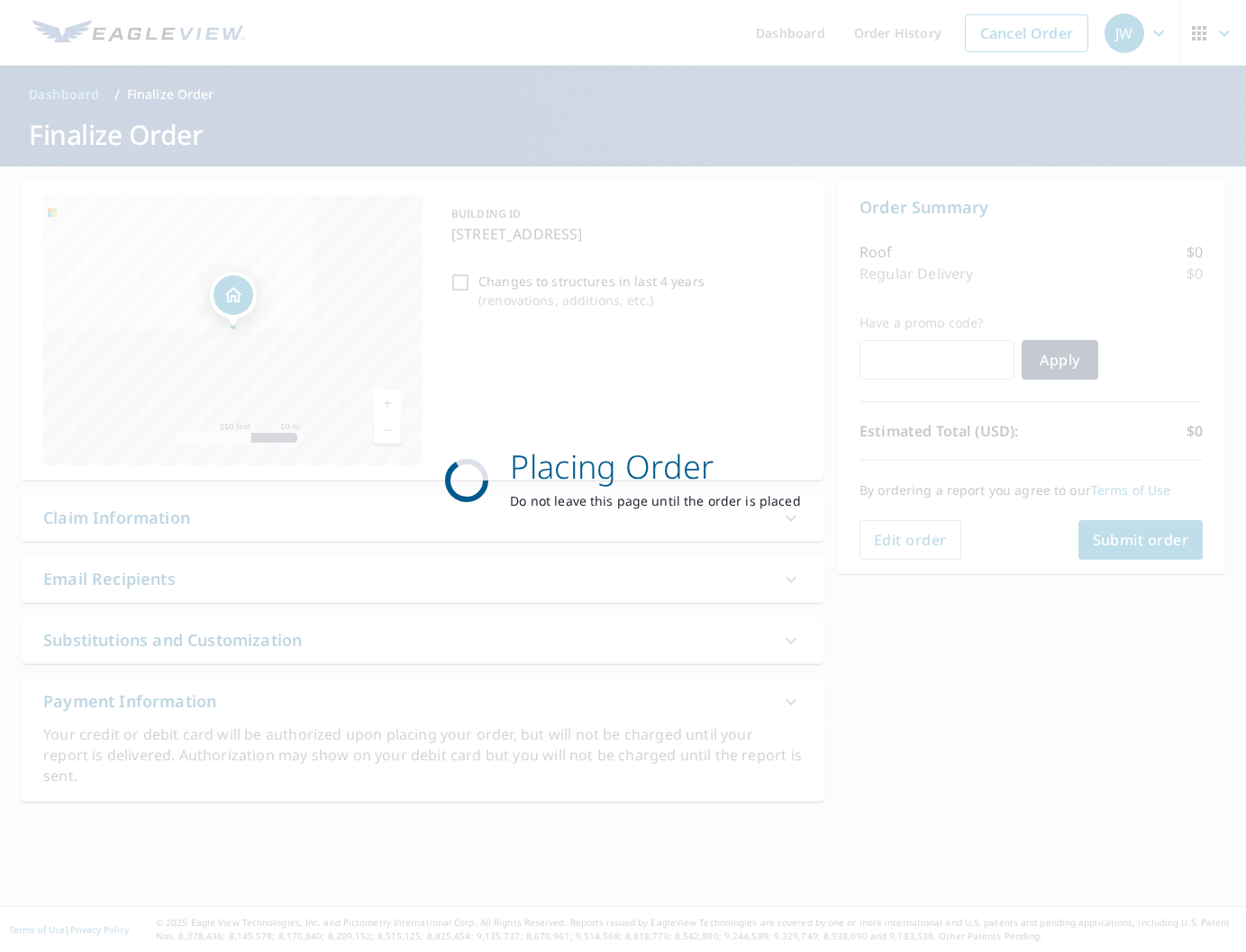
click at [1181, 548] on div "Placing Order Do not leave this page until the order is placed" at bounding box center [623, 476] width 1246 height 952
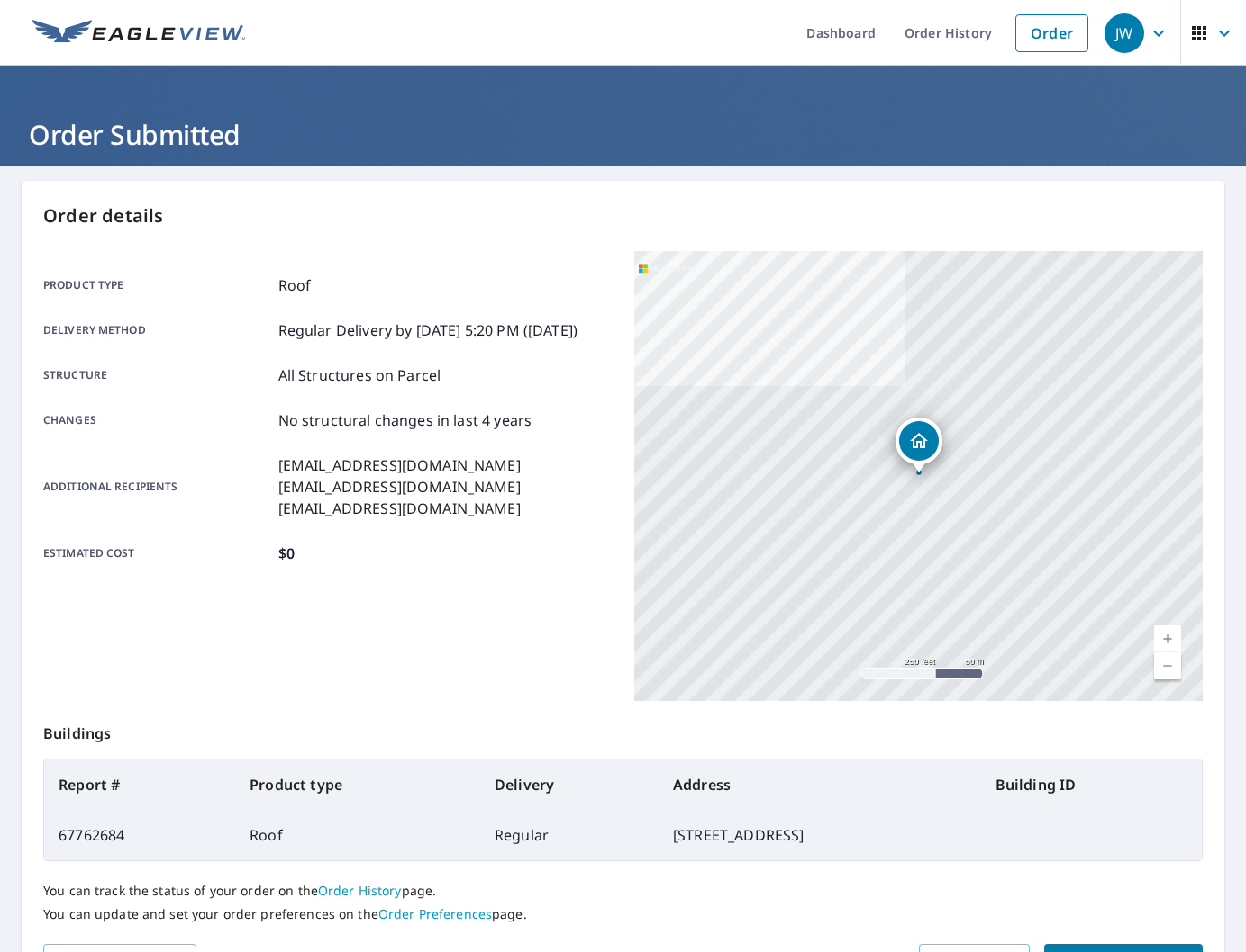
drag, startPoint x: 383, startPoint y: 243, endPoint x: 351, endPoint y: 193, distance: 59.4
click at [382, 243] on div "Order details Product type Roof Delivery method Regular Delivery by [DATE] 5:20…" at bounding box center [623, 590] width 1202 height 819
click at [556, 44] on ul "Dashboard Order History Order" at bounding box center [676, 32] width 841 height 65
